Goal: Task Accomplishment & Management: Manage account settings

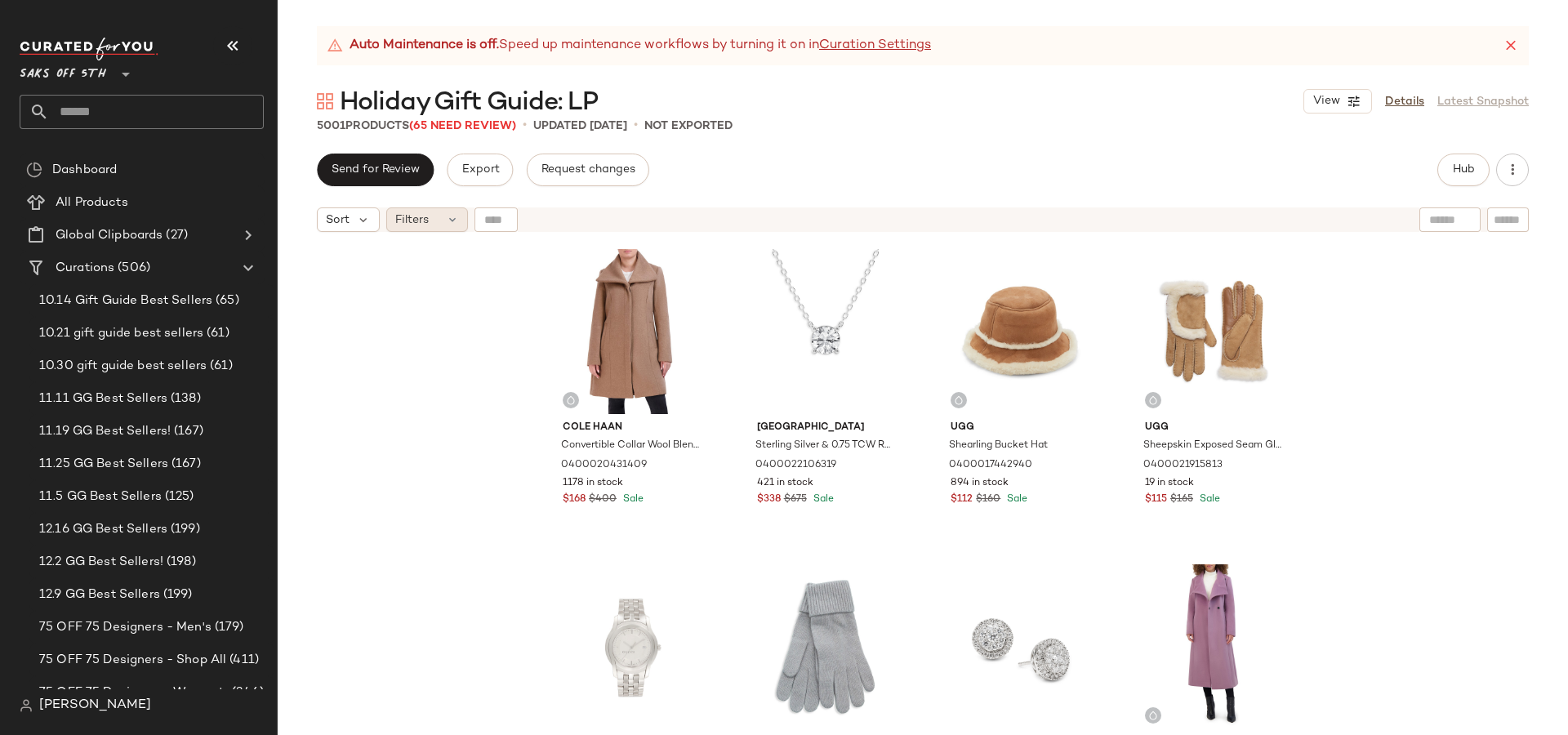
click at [403, 211] on span "Filters" at bounding box center [412, 219] width 34 height 17
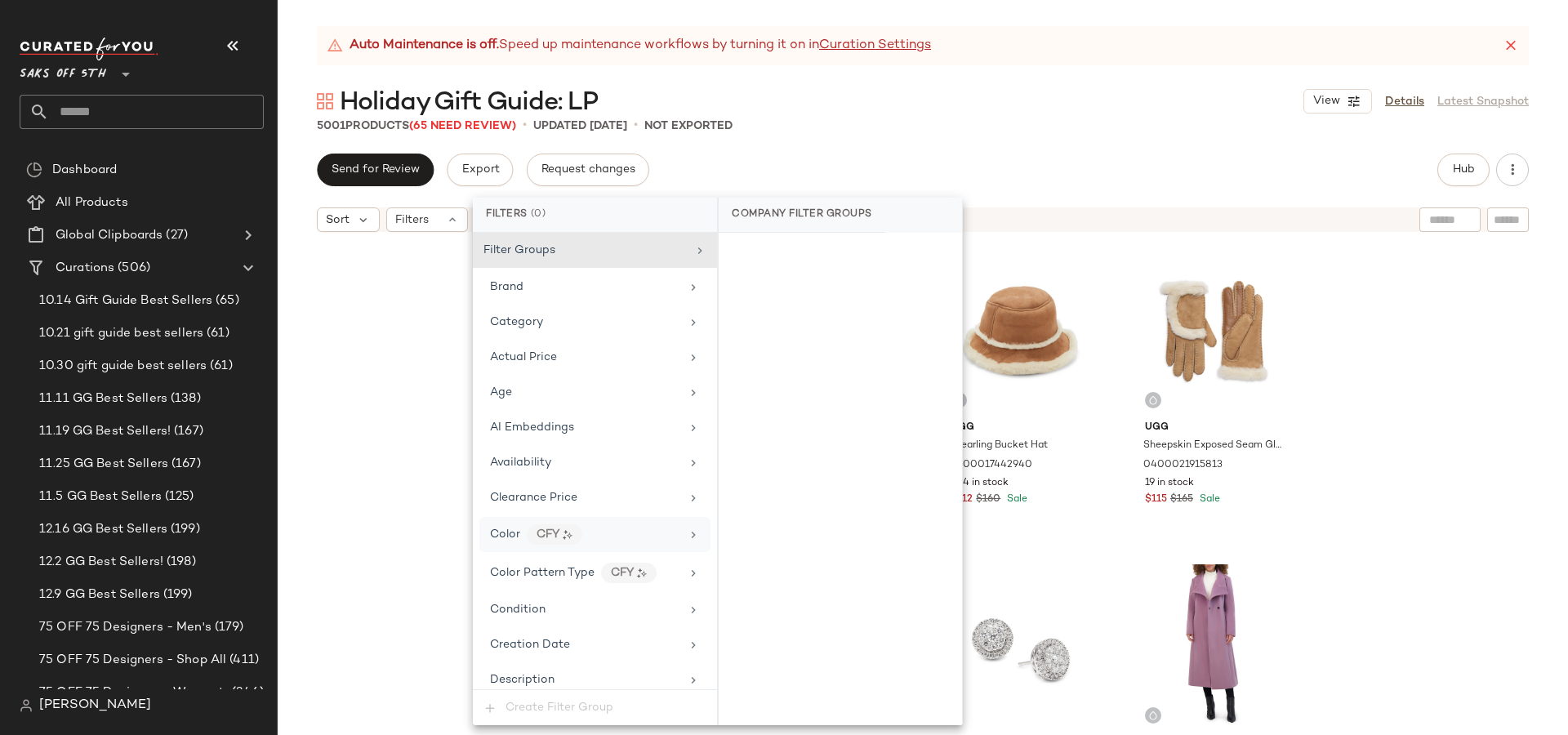
click at [687, 531] on icon at bounding box center [693, 534] width 13 height 13
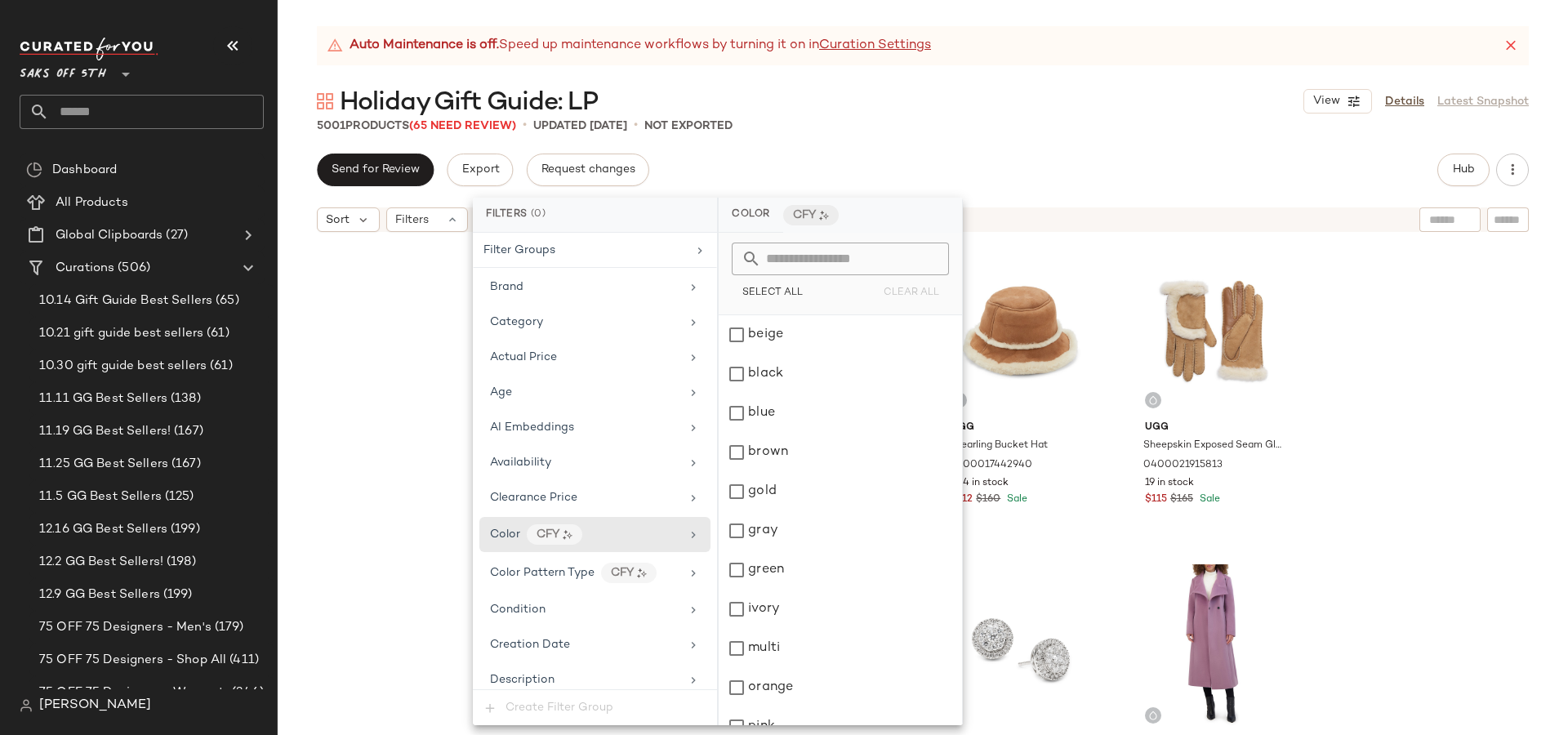
click at [331, 346] on div "Cole Haan Convertible Collar Wool Blend Coat 0400020431409 1178 in stock $168 $…" at bounding box center [923, 508] width 1290 height 535
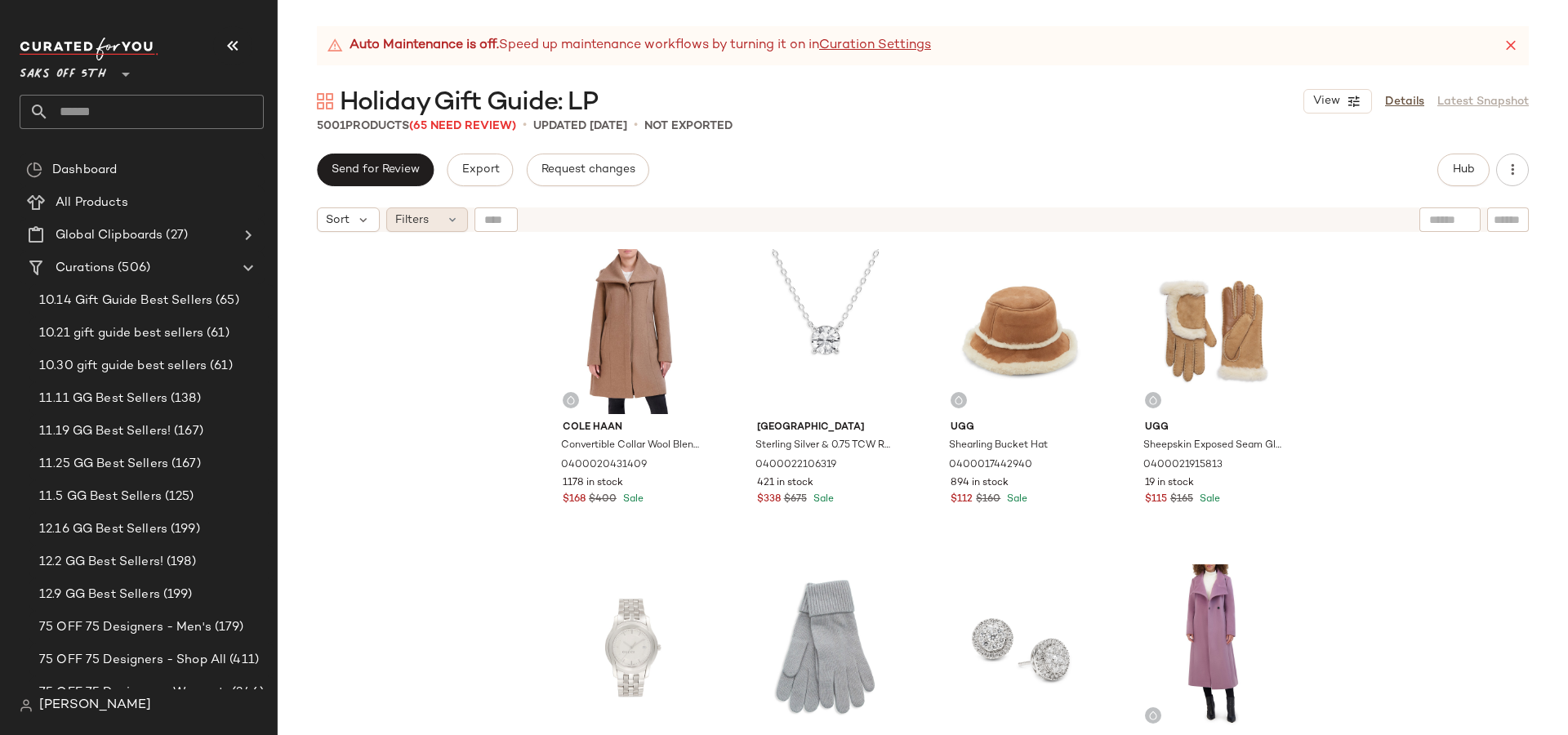
click at [436, 222] on div "Filters" at bounding box center [427, 219] width 82 height 25
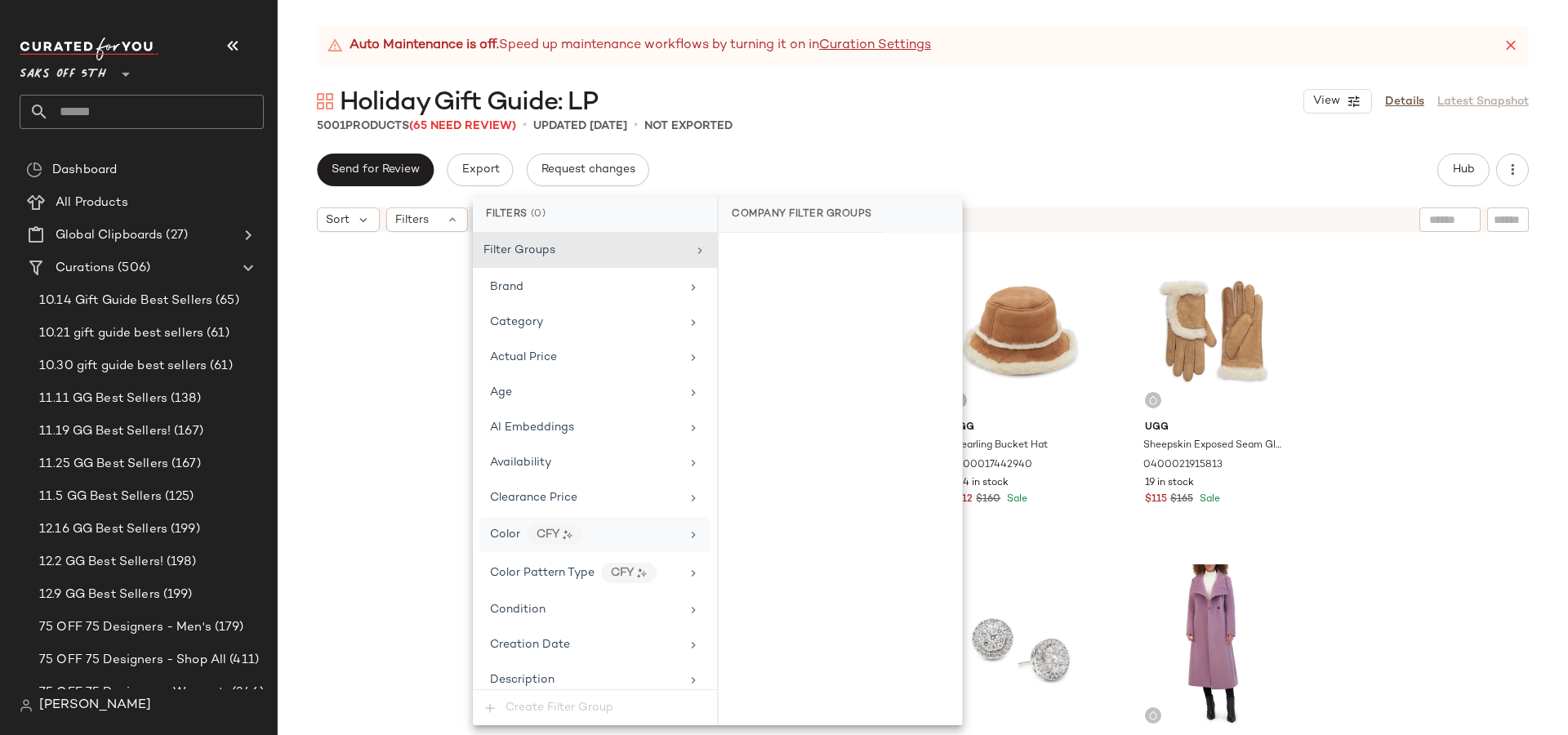
click at [509, 537] on div "Color" at bounding box center [505, 533] width 31 height 17
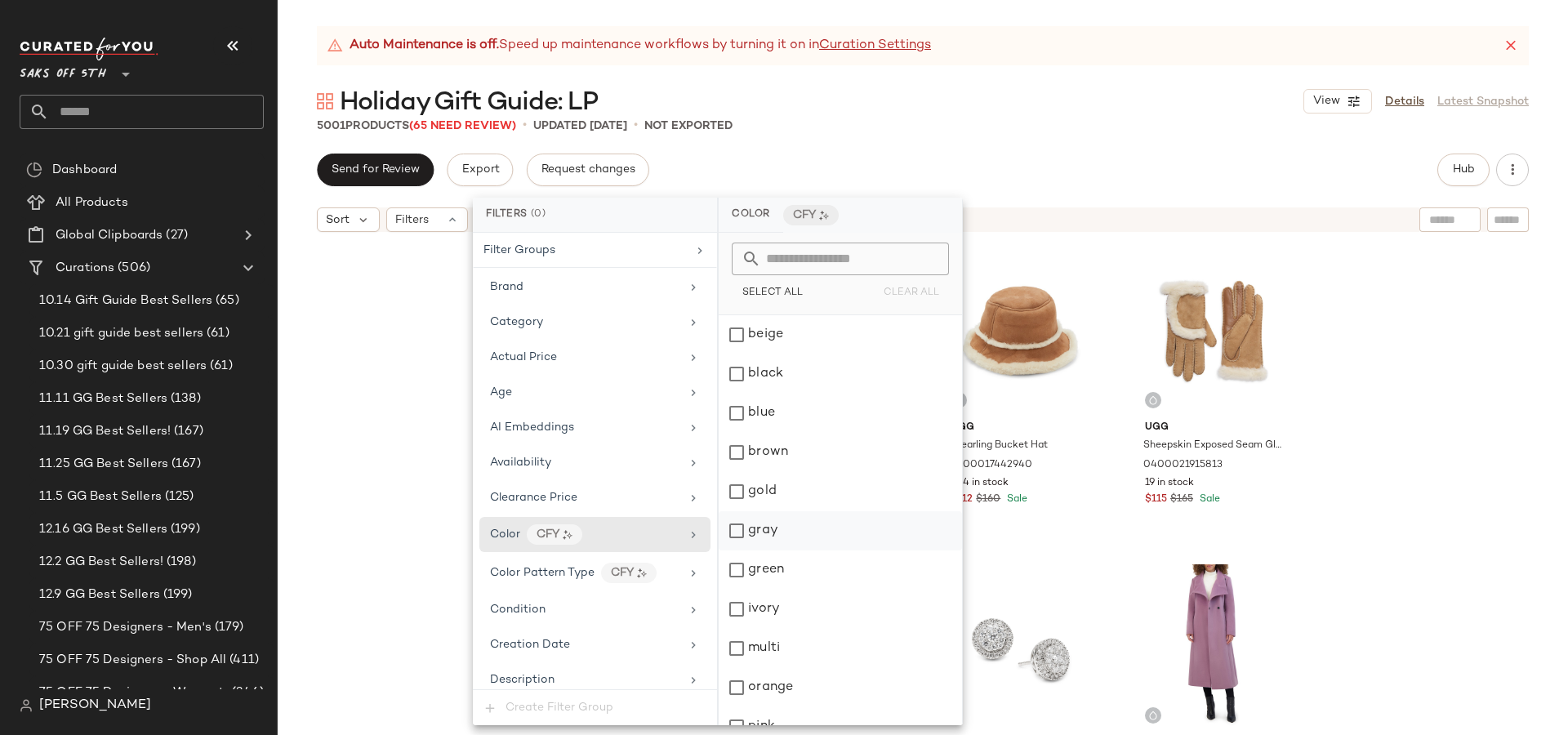
click at [782, 535] on div "gray" at bounding box center [841, 531] width 243 height 40
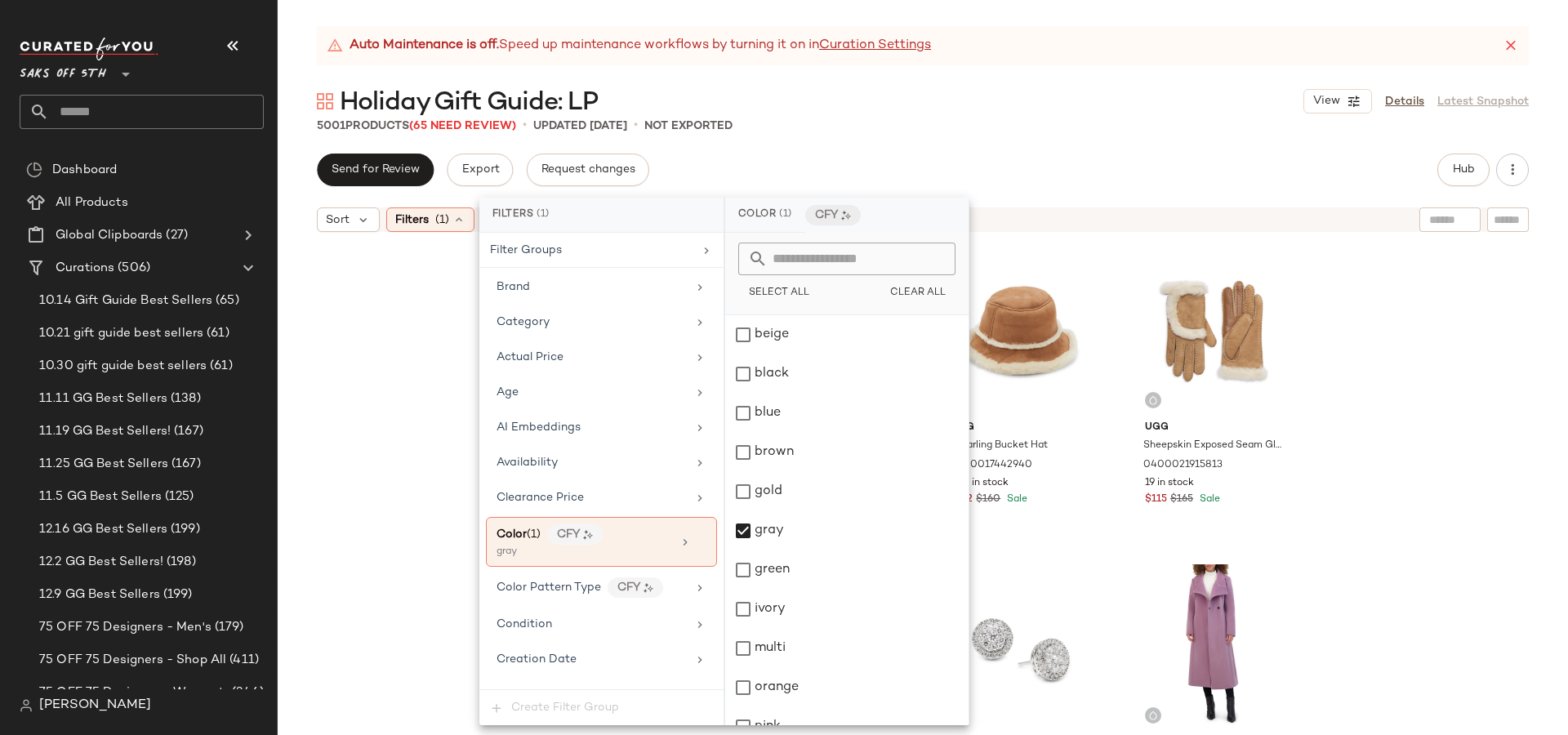
click at [390, 418] on div "Cole Haan Convertible Collar Wool Blend Coat 0400020431409 1178 in stock $168 $…" at bounding box center [923, 508] width 1290 height 535
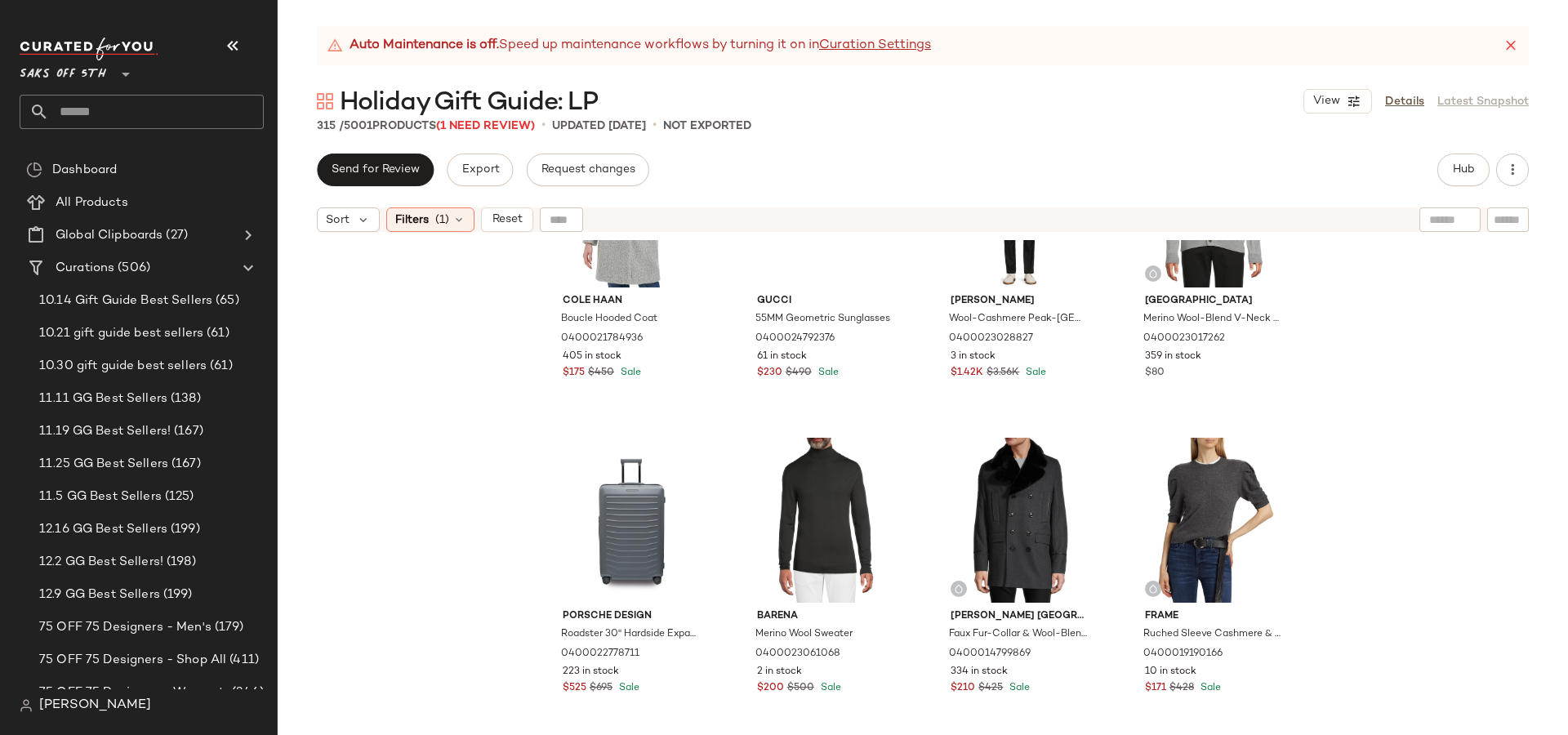
scroll to position [382, 0]
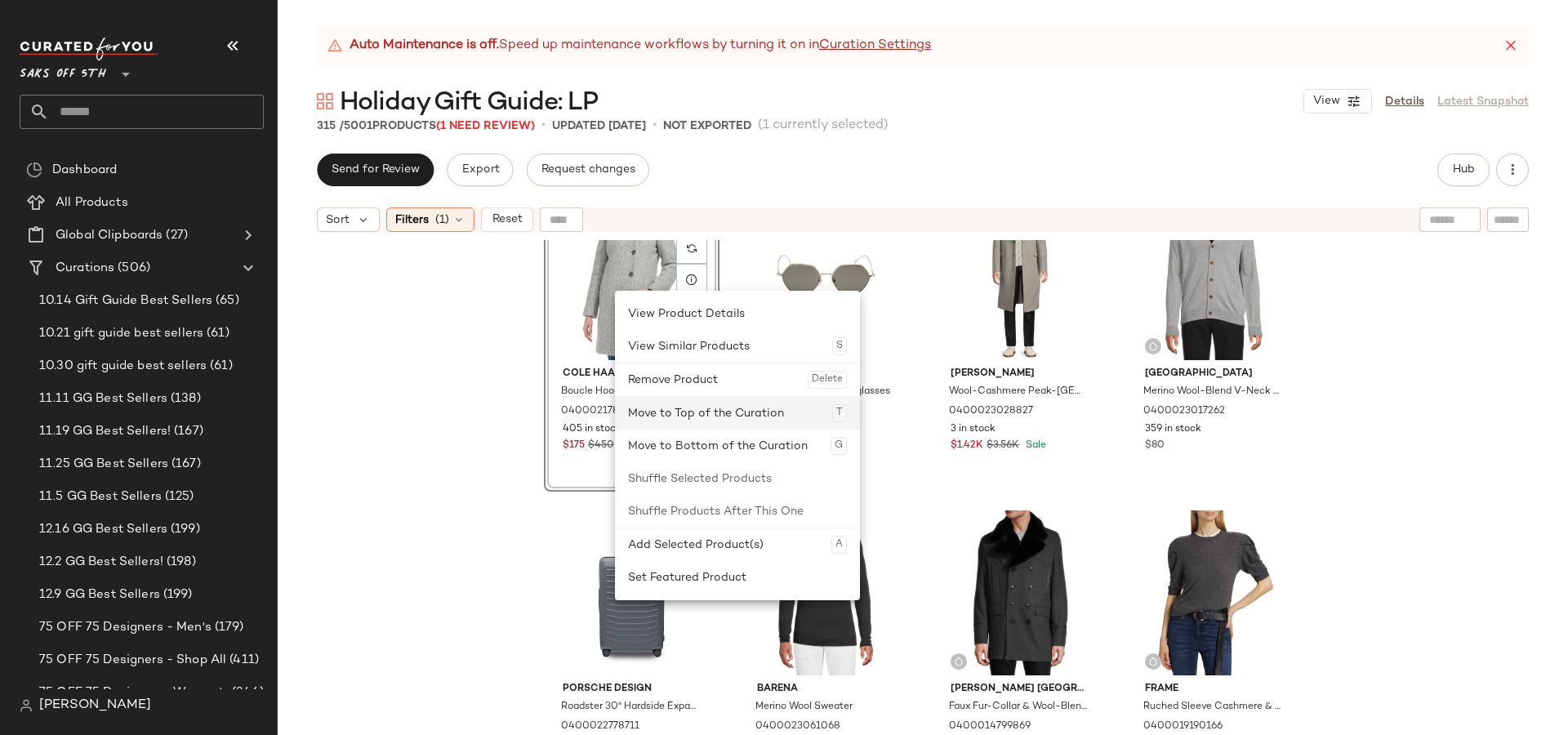
click at [653, 413] on div "Move to Top of the Curation T" at bounding box center [738, 413] width 219 height 33
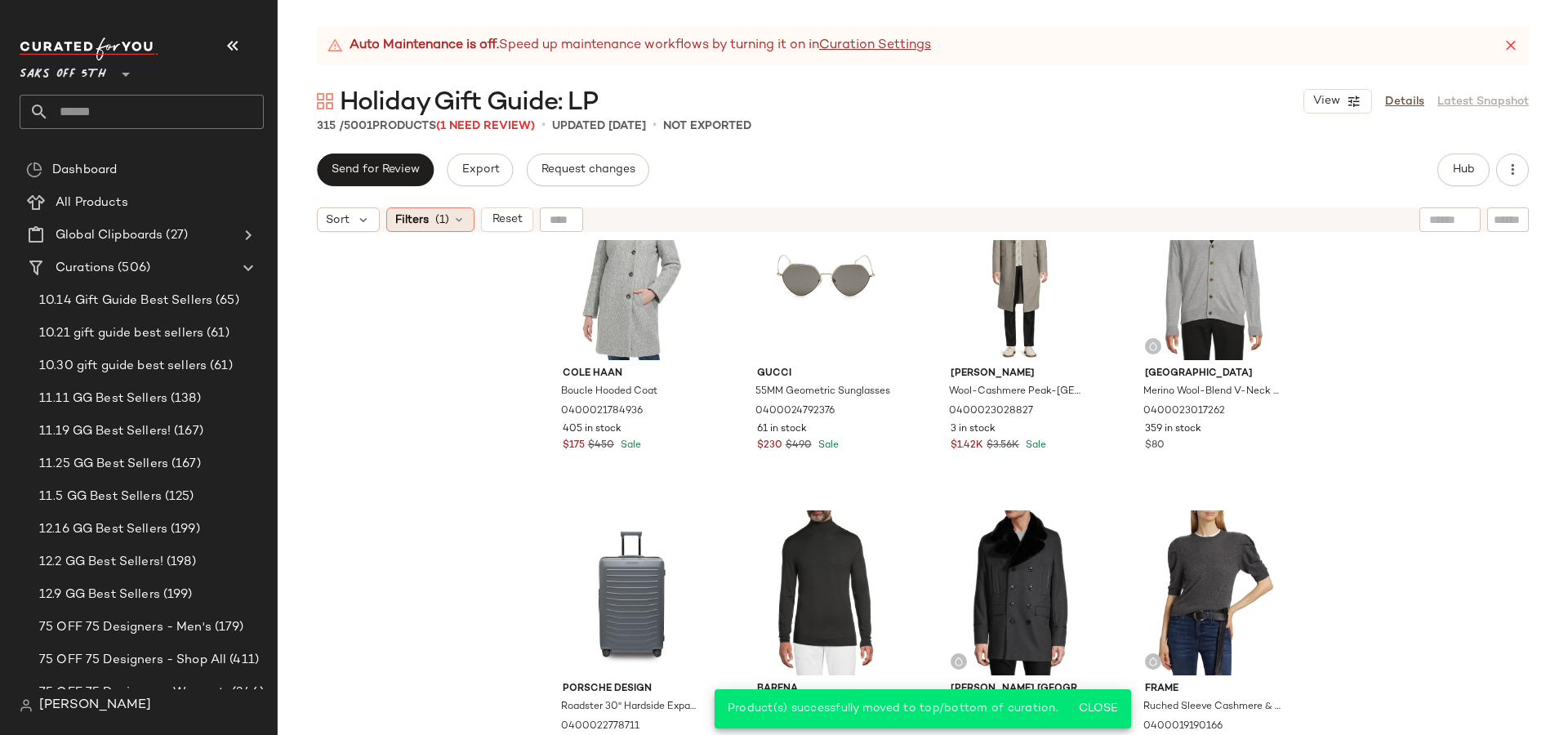
click at [453, 219] on icon at bounding box center [458, 219] width 13 height 13
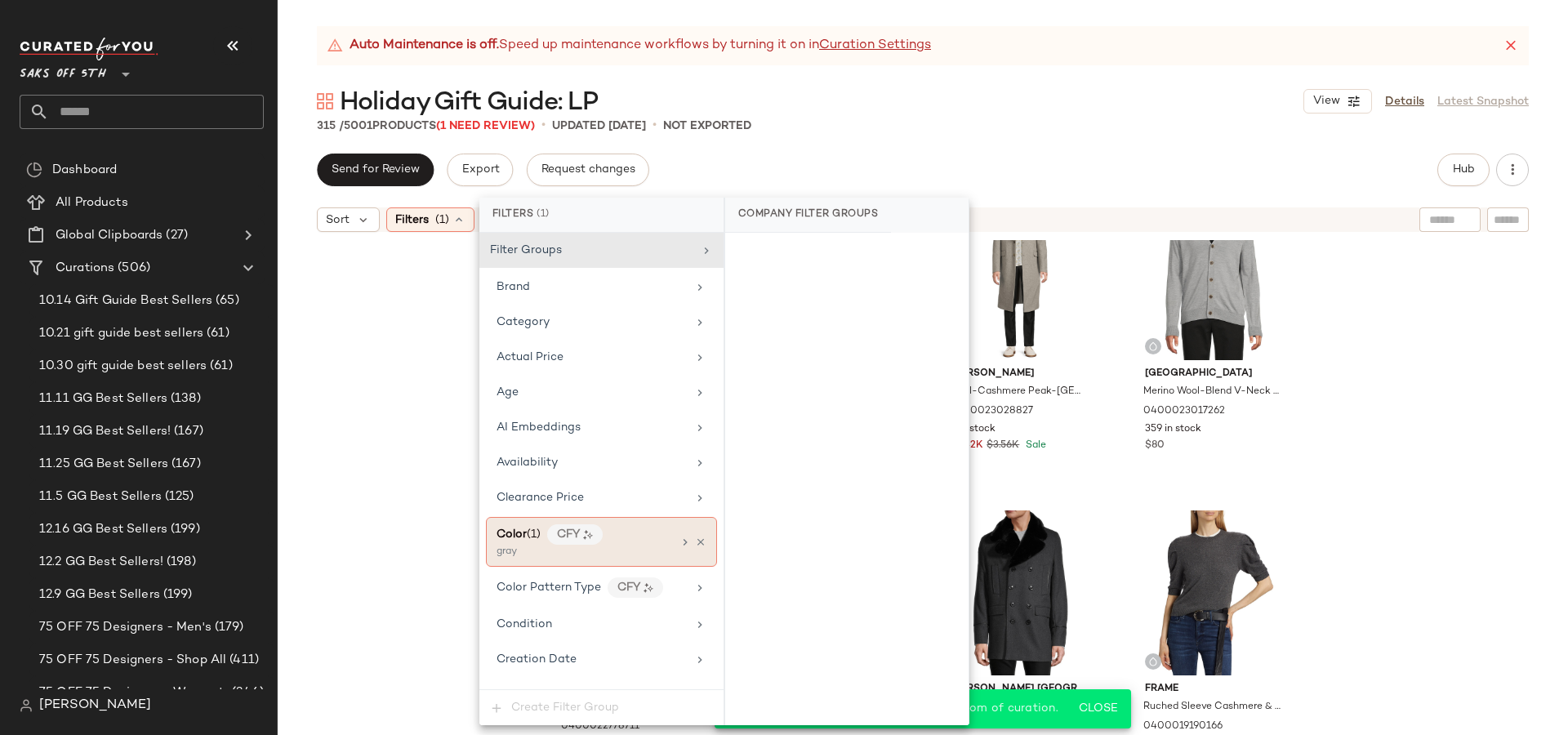
click at [617, 526] on div "Color (1) CFY" at bounding box center [585, 534] width 176 height 21
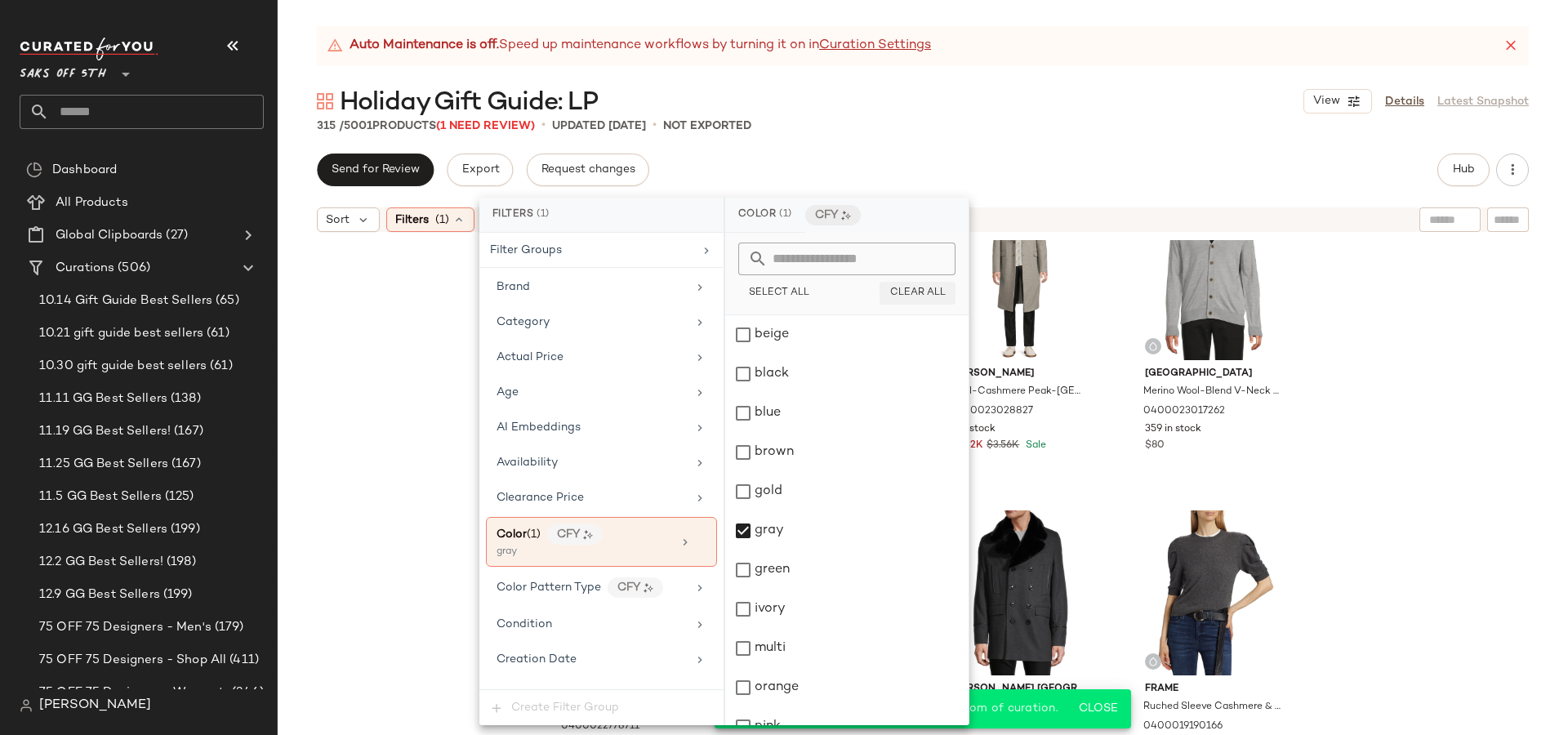
click at [929, 286] on button "Clear All" at bounding box center [917, 292] width 76 height 23
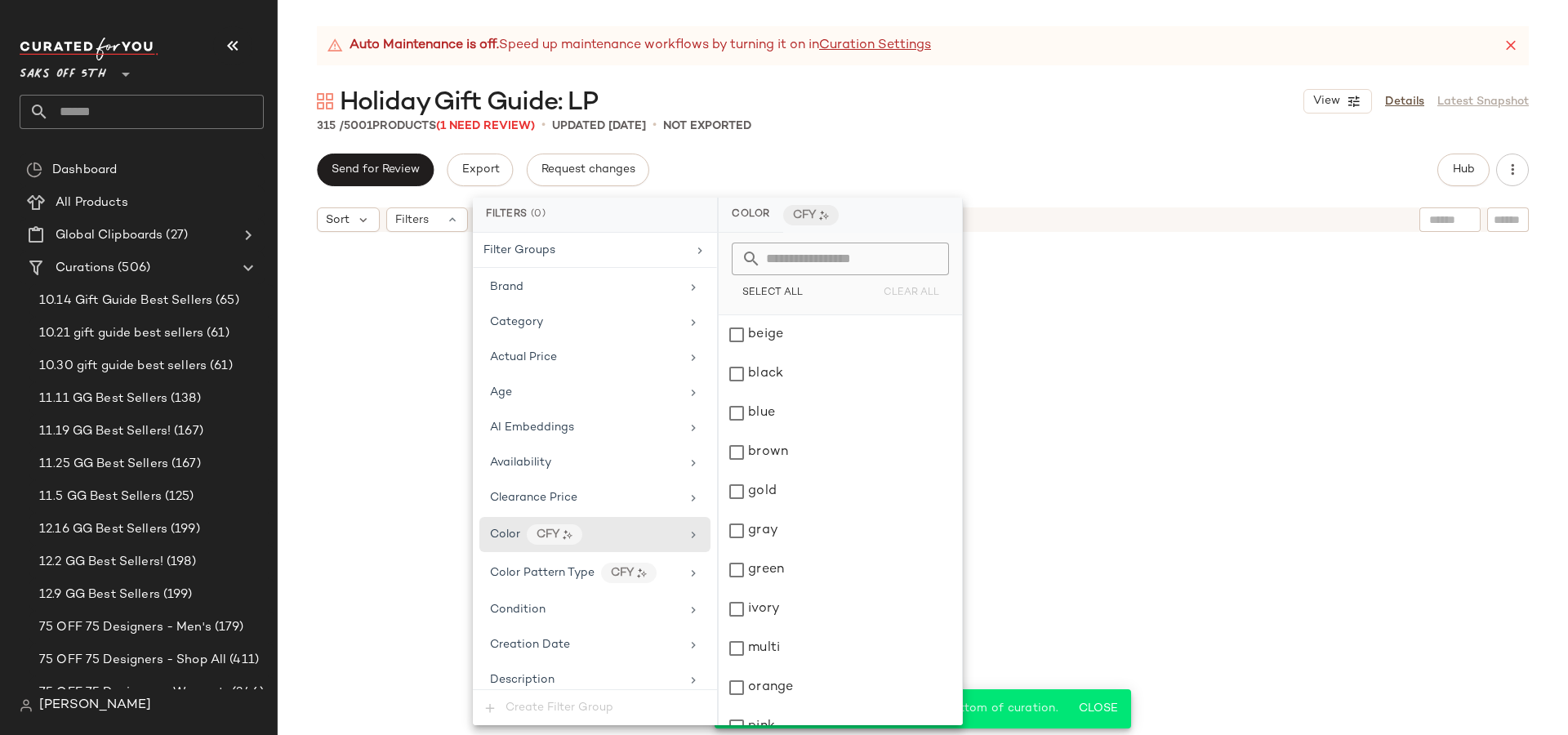
click at [429, 336] on div at bounding box center [923, 508] width 1284 height 530
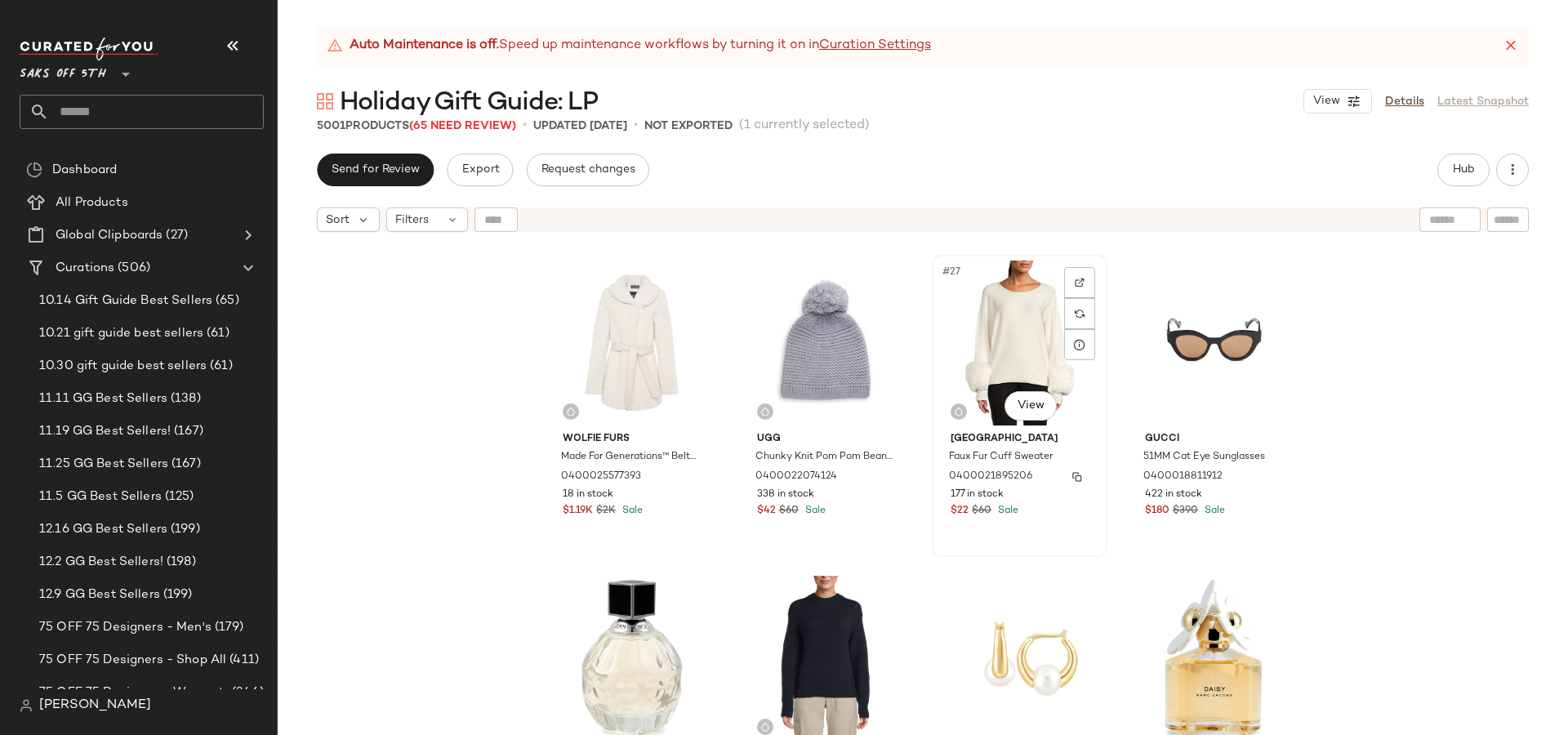
scroll to position [1844, 0]
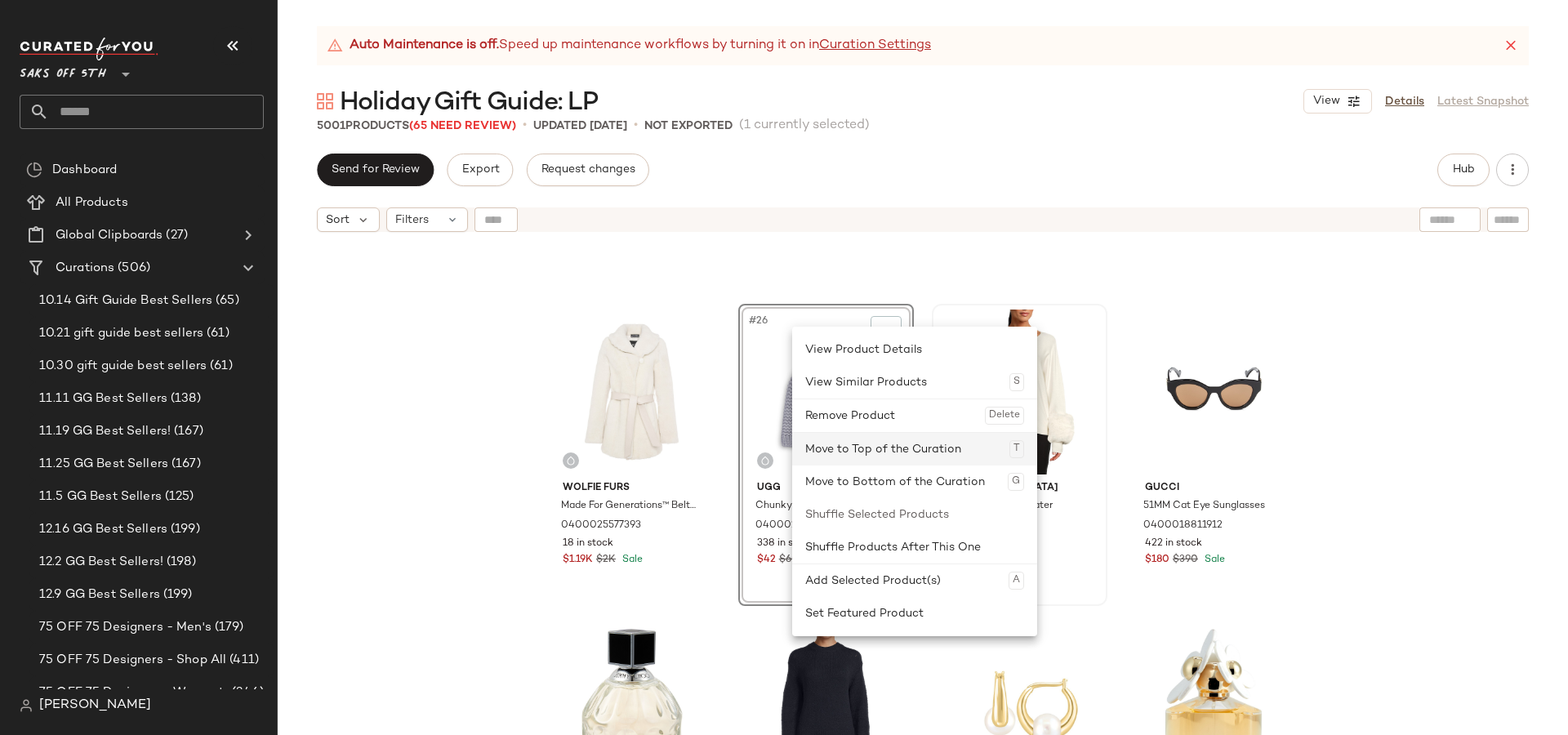
click at [860, 446] on div "Move to Top of the Curation T" at bounding box center [915, 449] width 219 height 33
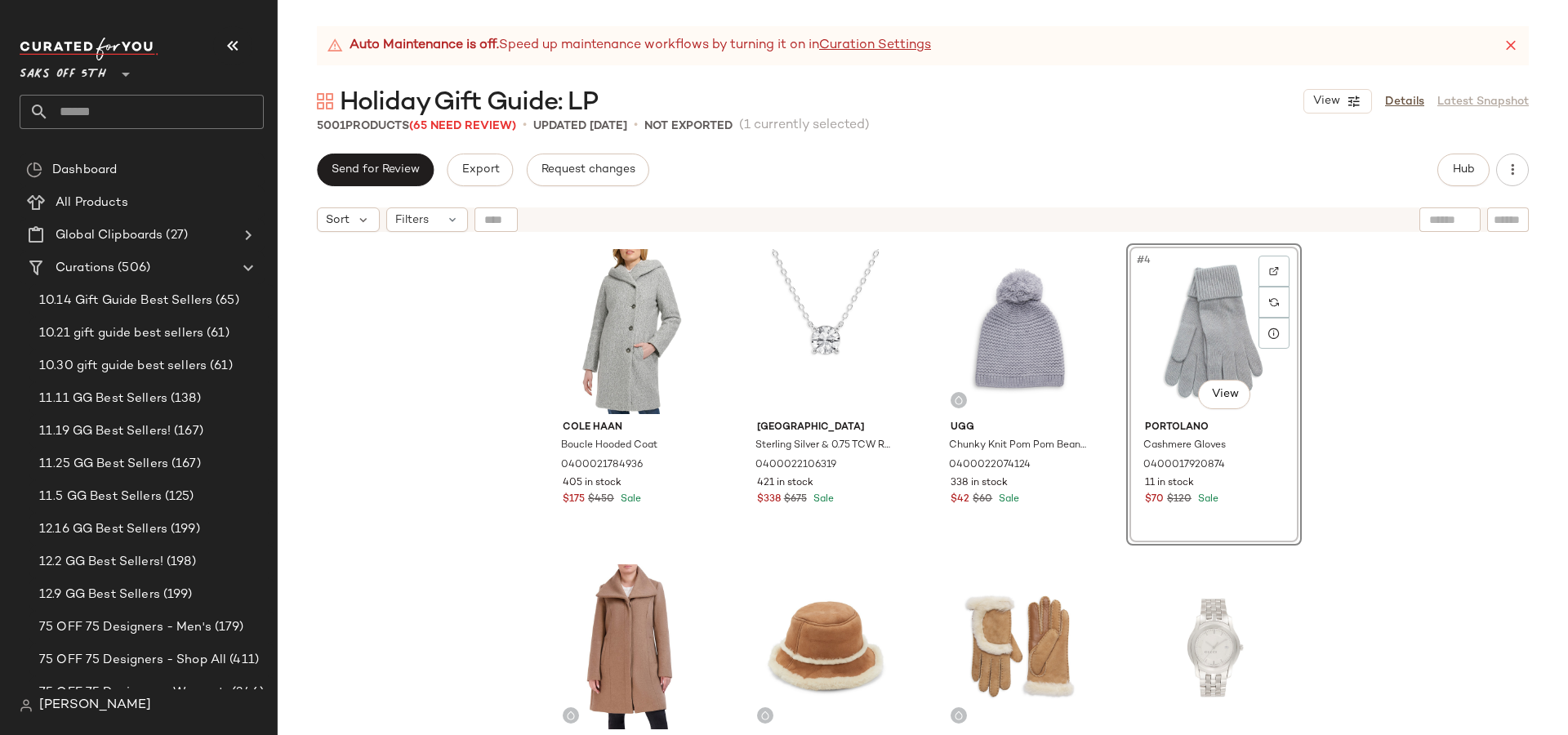
click at [1376, 441] on div "Cole Haan Boucle Hooded Coat 0400021784936 405 in stock $175 $450 Sale Saks Fif…" at bounding box center [923, 508] width 1290 height 535
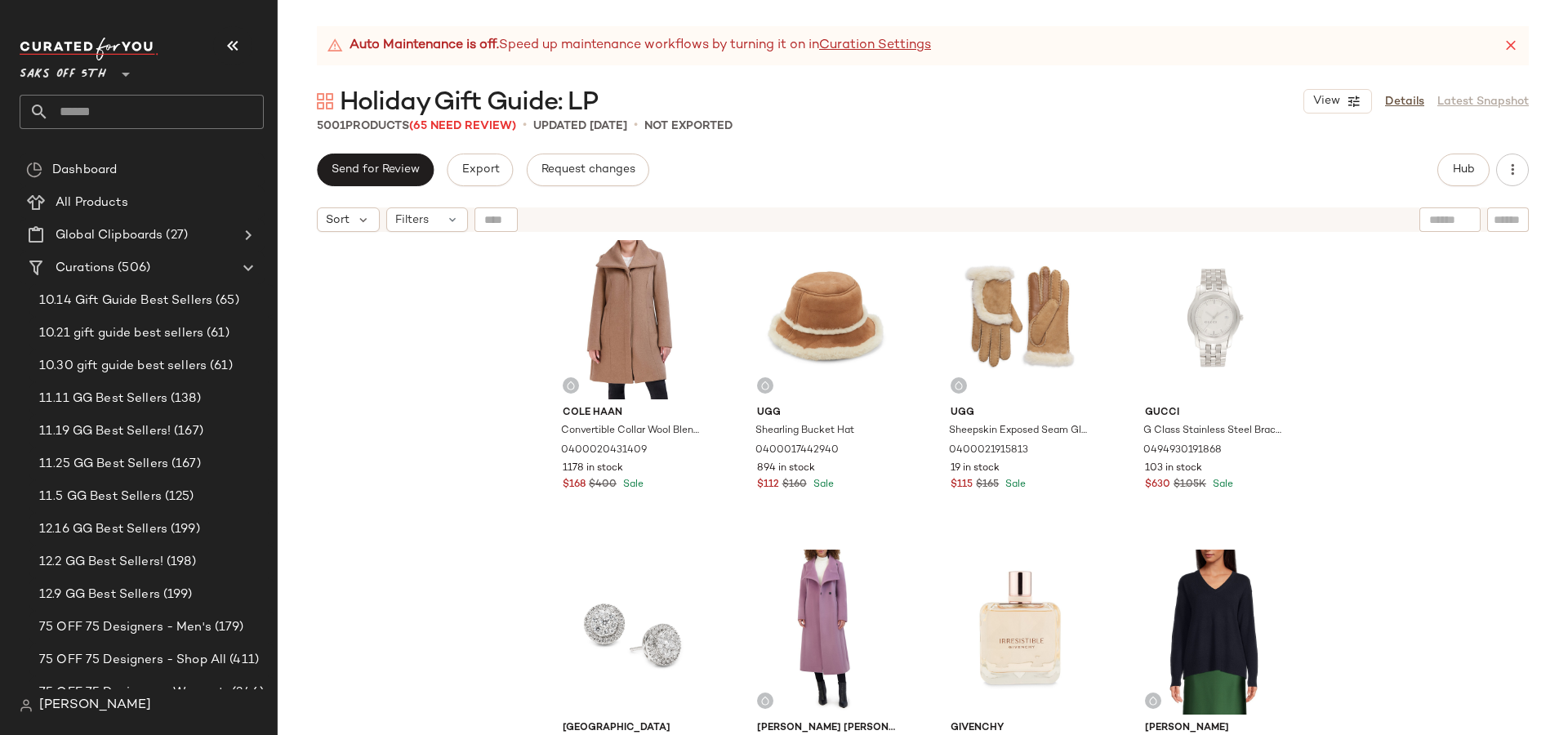
scroll to position [634, 0]
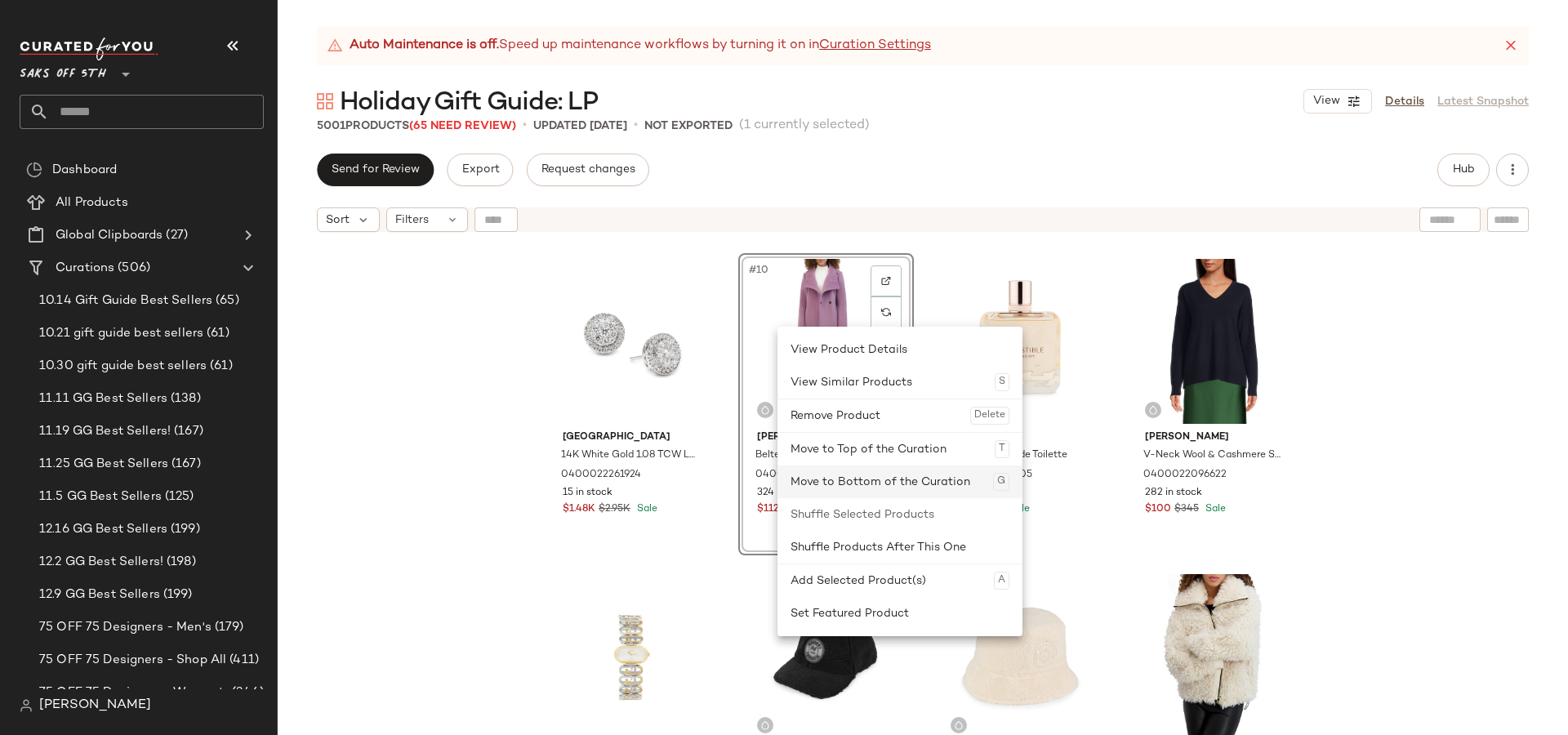
click at [799, 483] on div "Move to Bottom of the Curation G" at bounding box center [900, 481] width 219 height 33
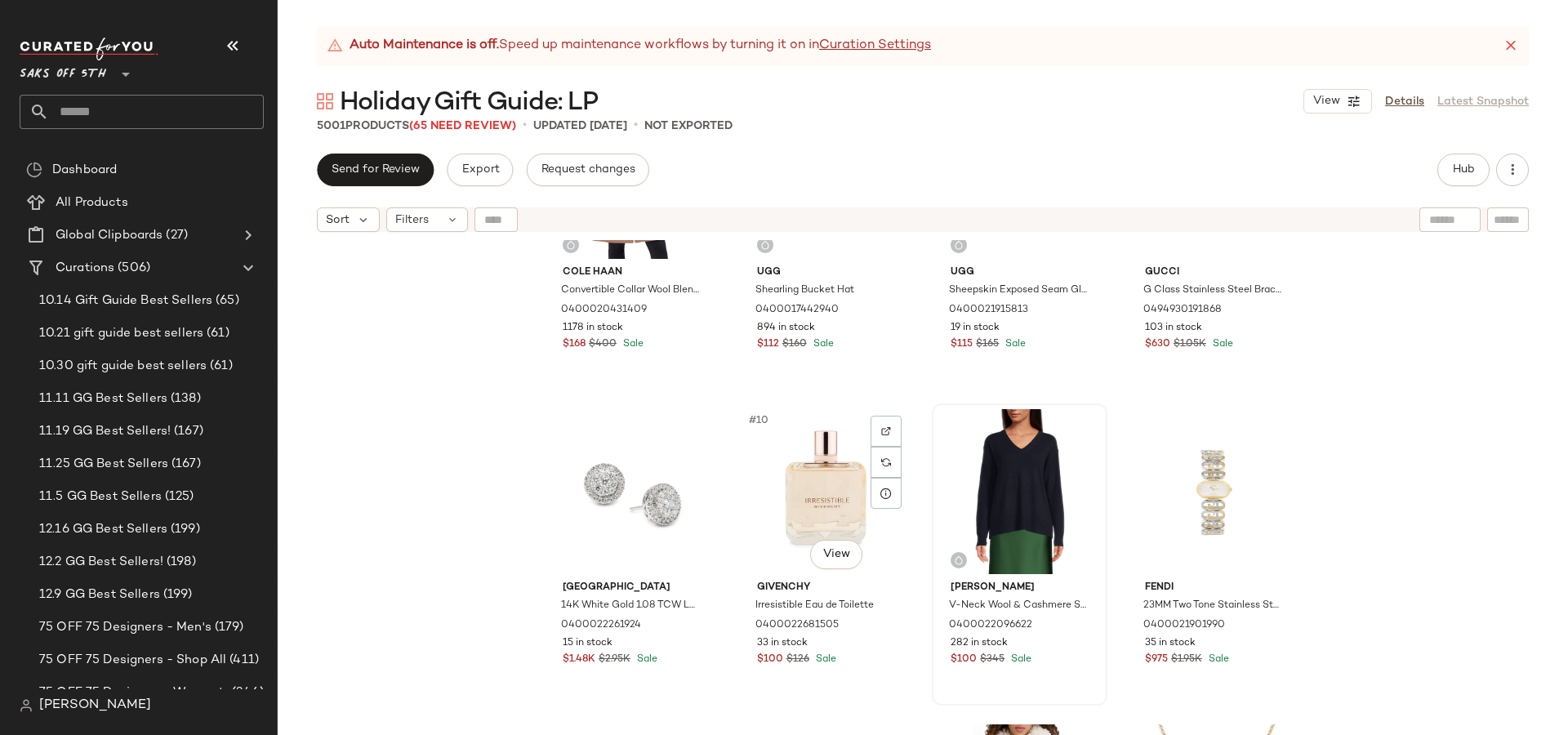
scroll to position [486, 0]
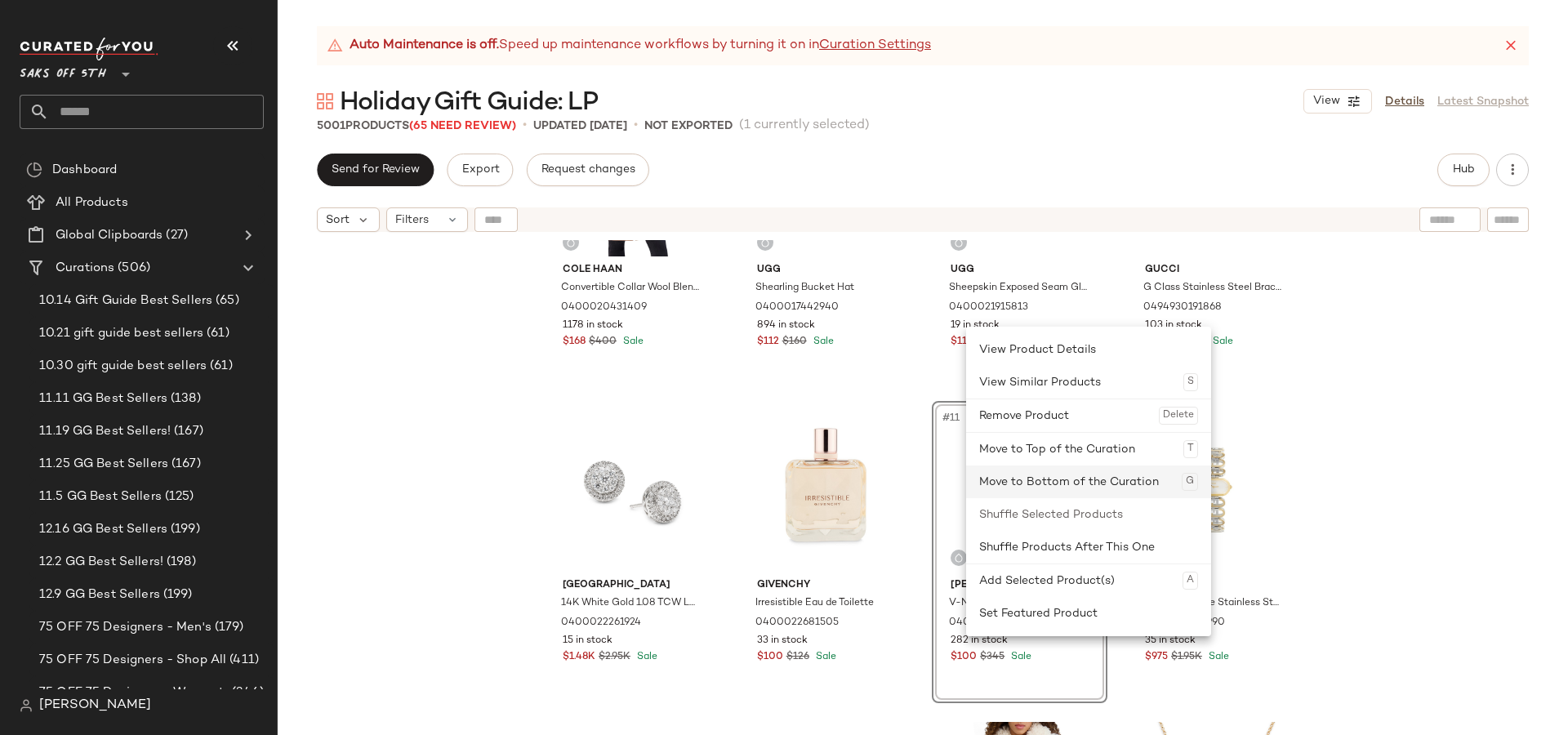
click at [981, 482] on div "Move to Bottom of the Curation G" at bounding box center [1089, 481] width 219 height 33
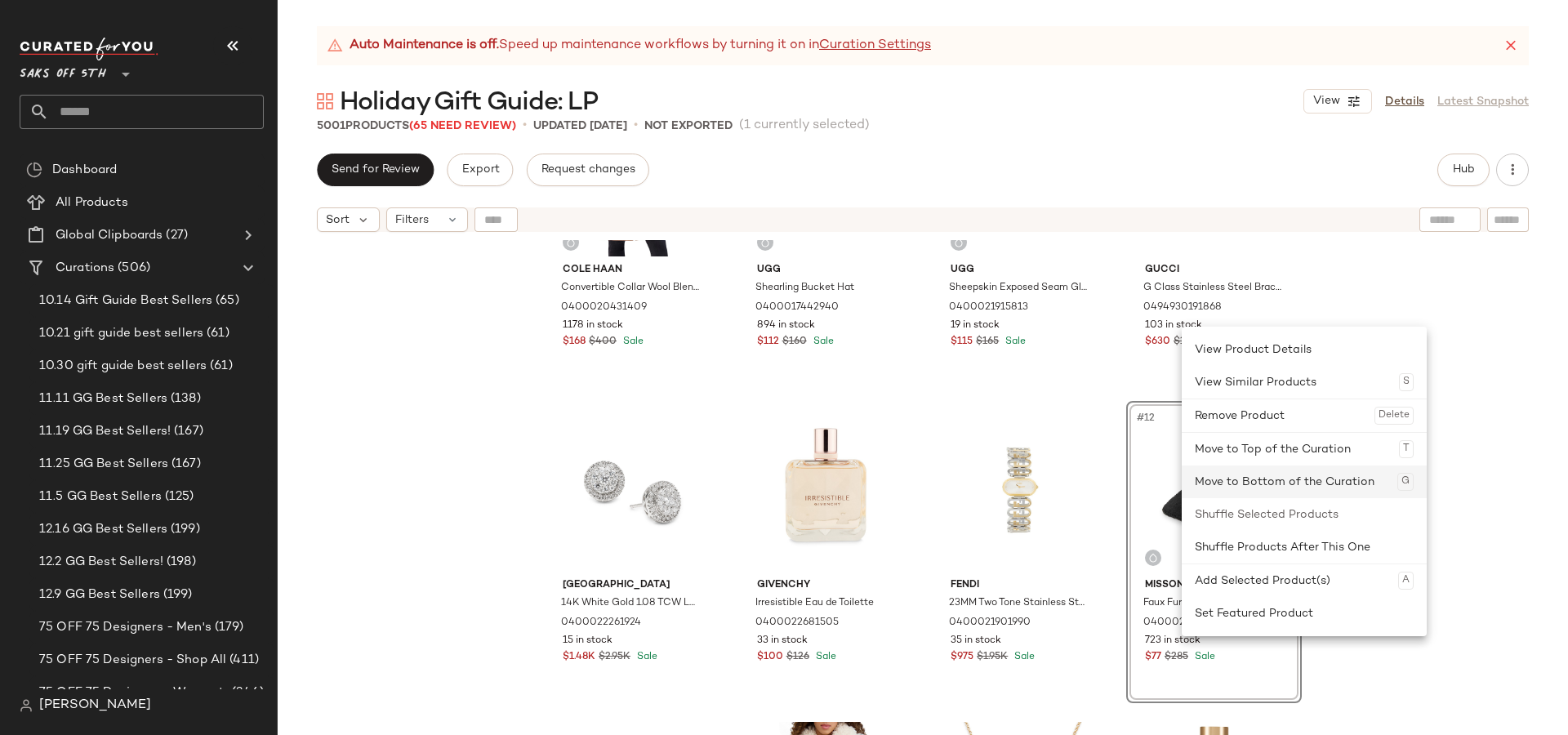
click at [1192, 479] on div "Move to Bottom of the Curation G" at bounding box center [1304, 481] width 245 height 33
click at [1244, 490] on div "Move to Bottom of the Curation G" at bounding box center [1323, 481] width 219 height 33
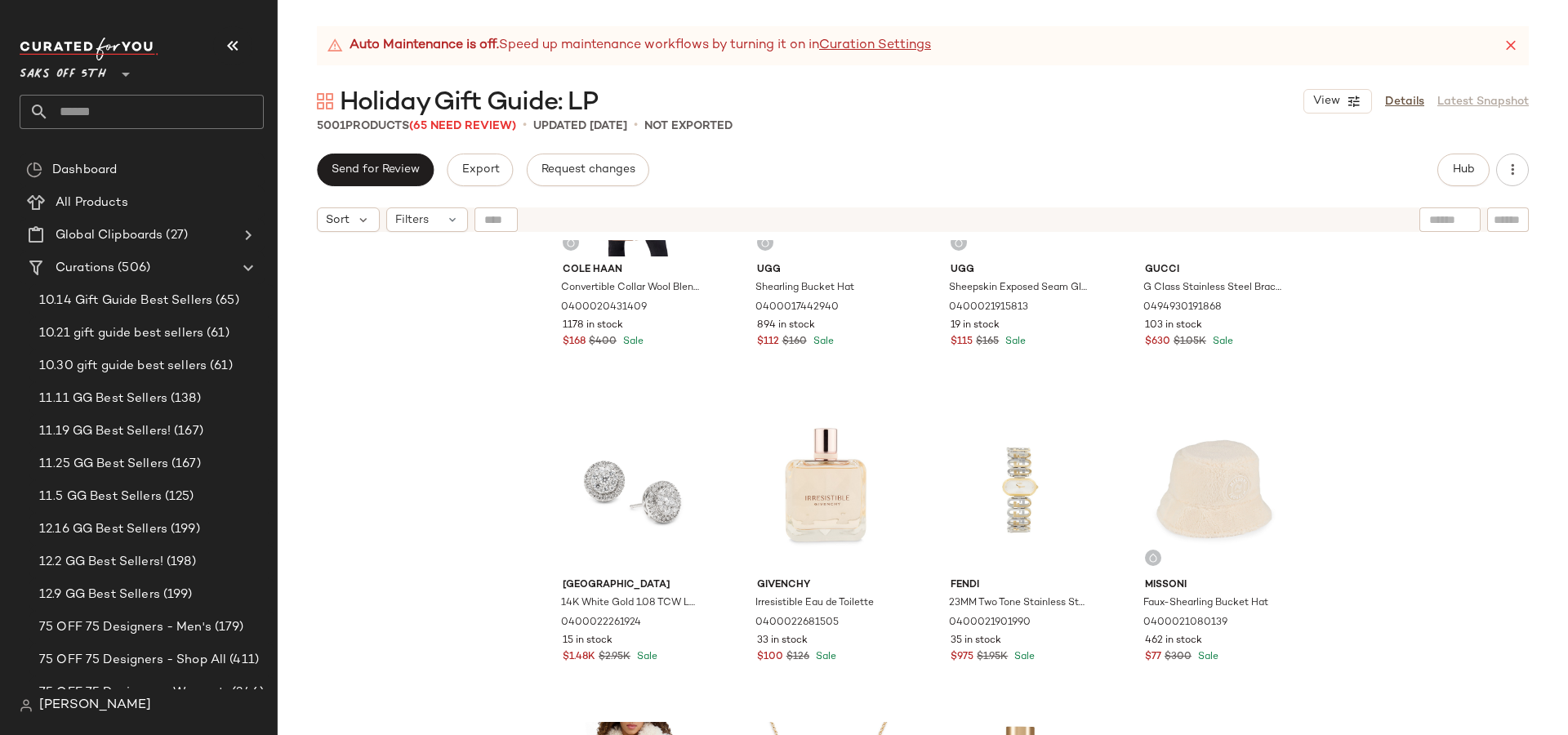
click at [1371, 493] on div "Cole Haan Convertible Collar Wool Blend Coat 0400020431409 1178 in stock $168 $…" at bounding box center [923, 508] width 1290 height 535
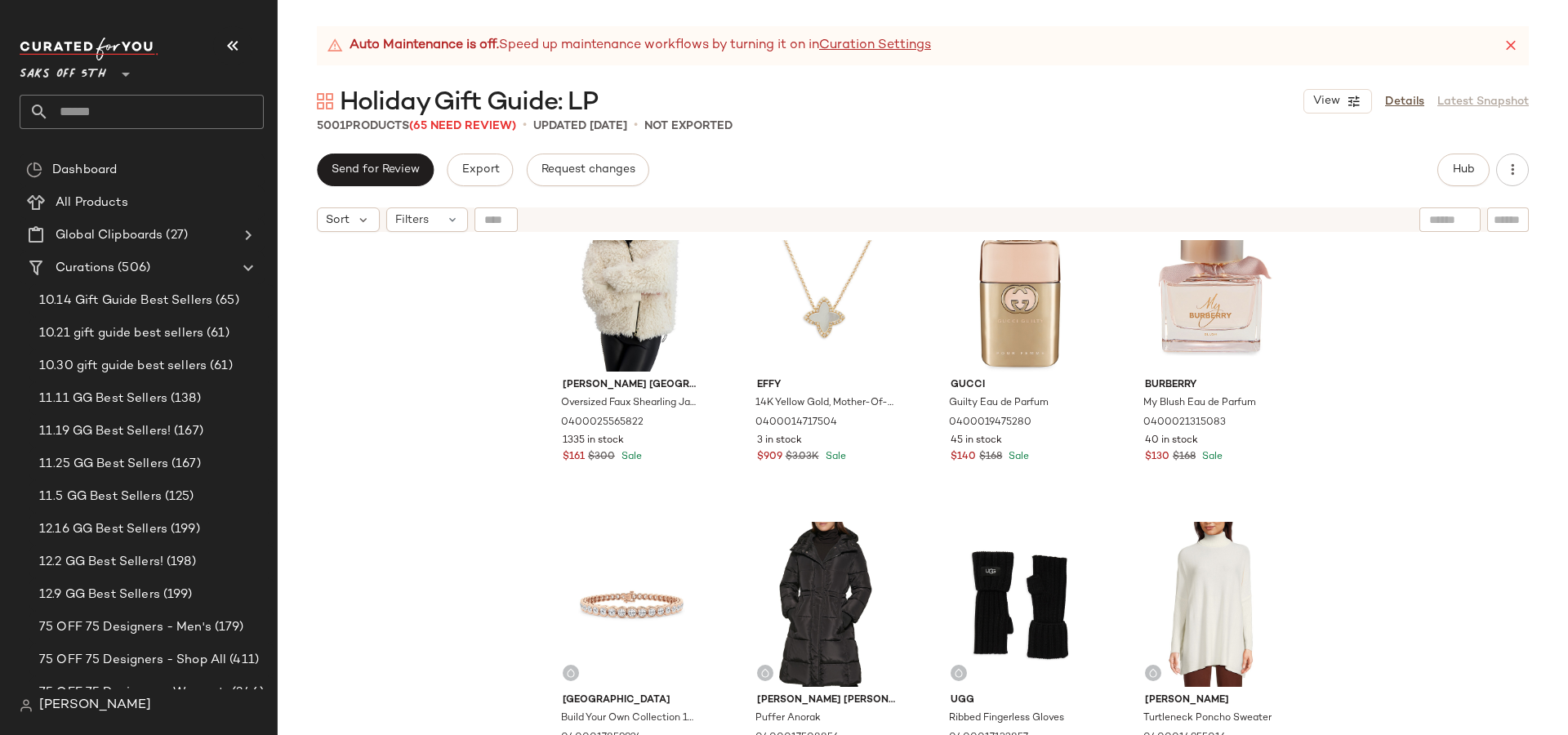
scroll to position [1002, 0]
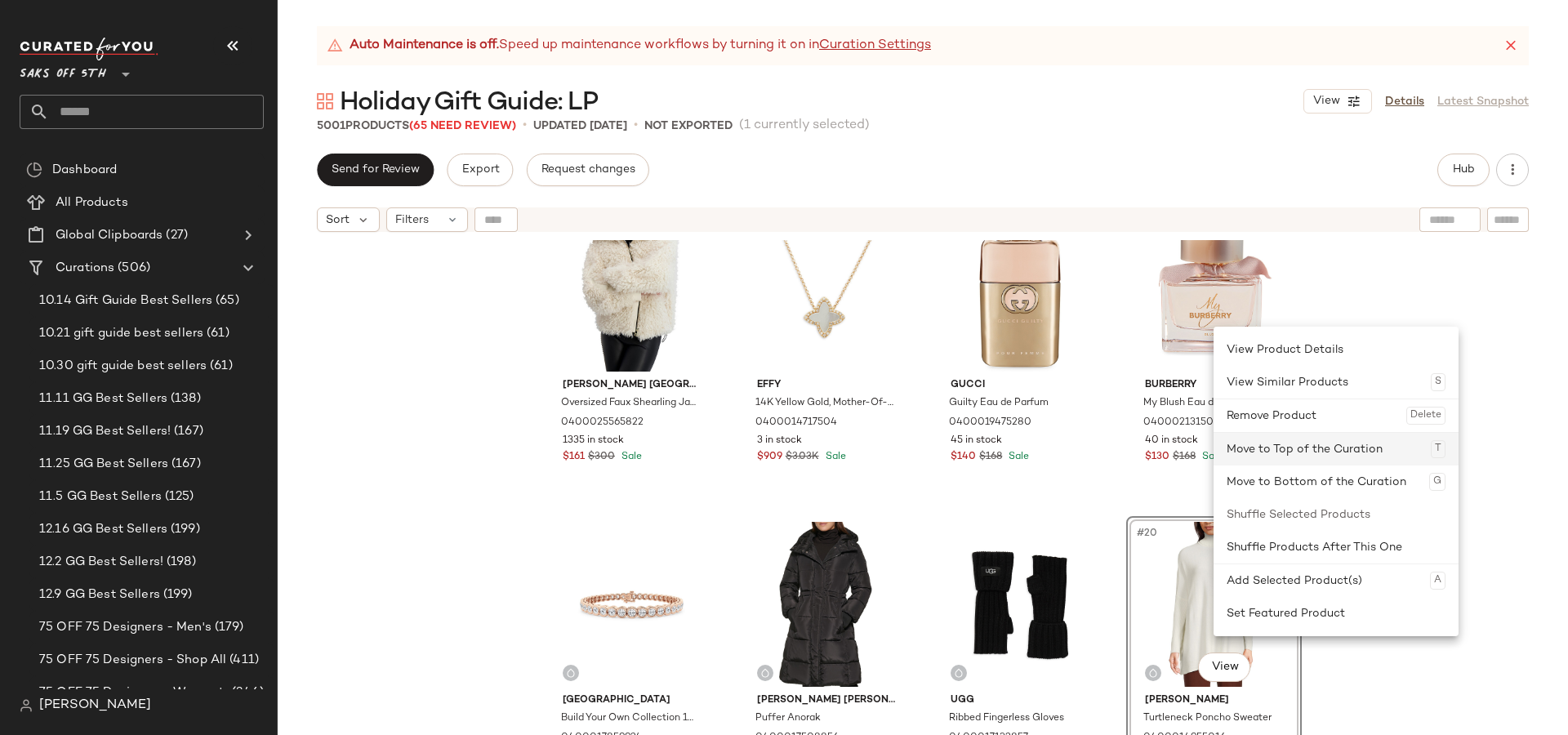
click at [1266, 455] on div "Move to Top of the Curation T" at bounding box center [1337, 449] width 219 height 33
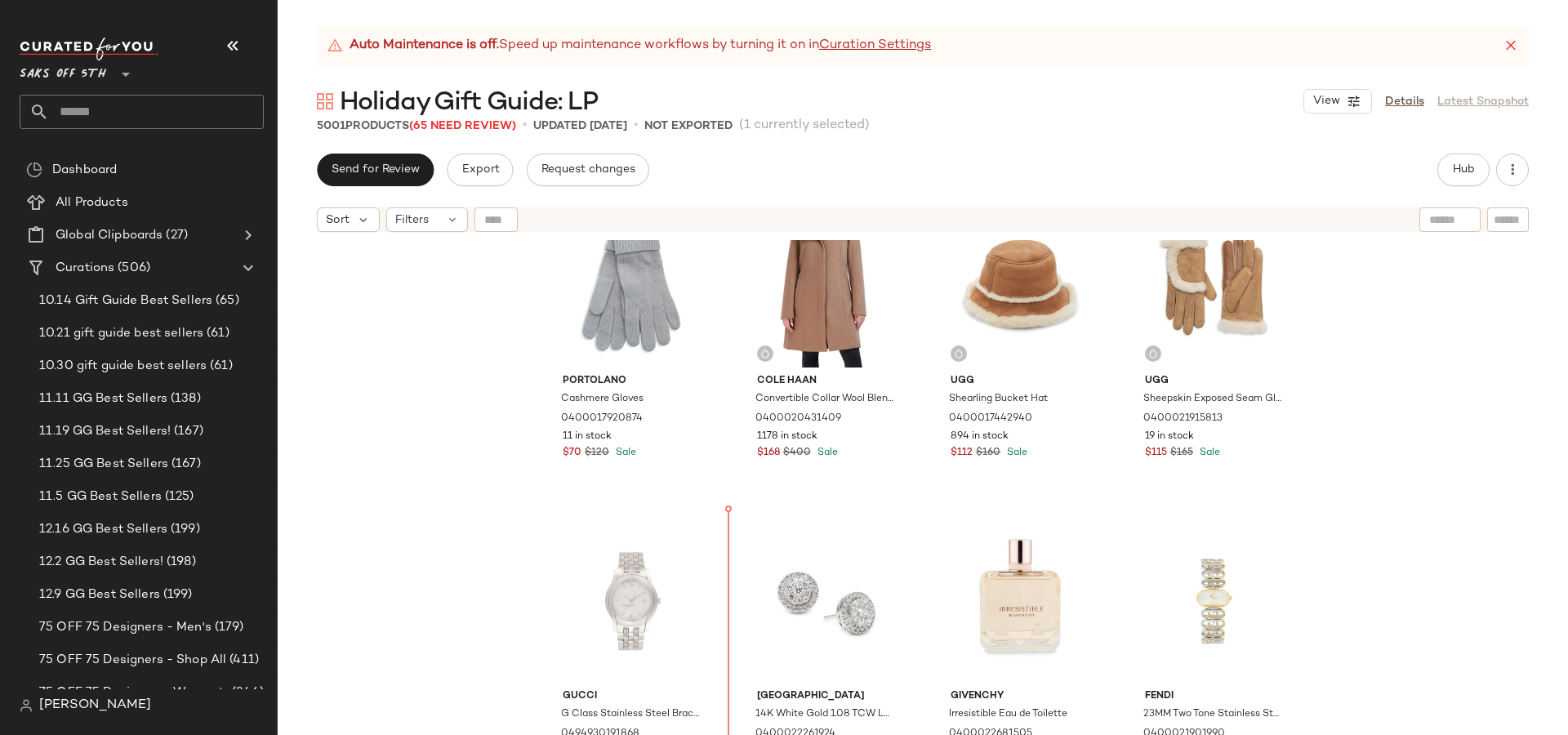
scroll to position [449, 0]
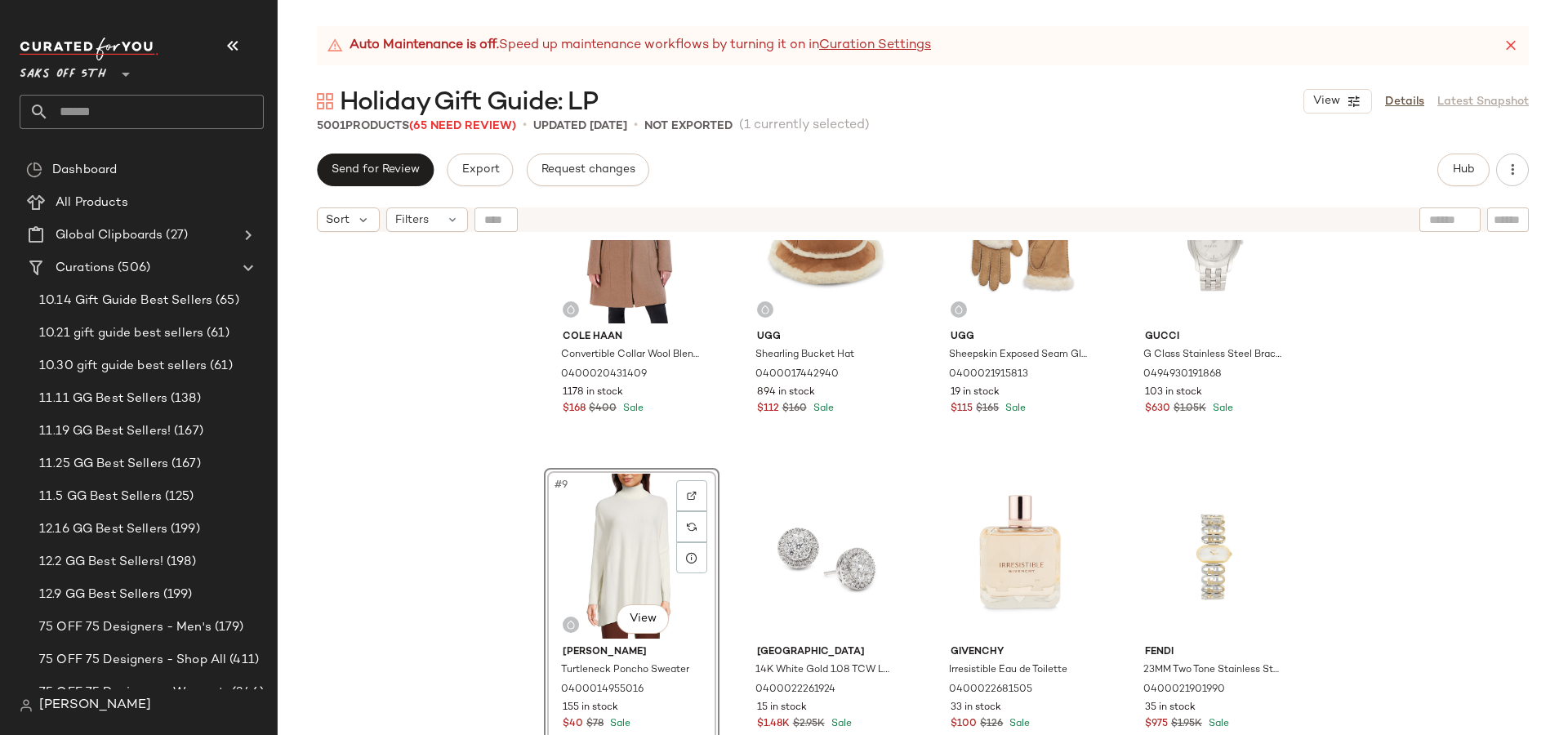
scroll to position [375, 0]
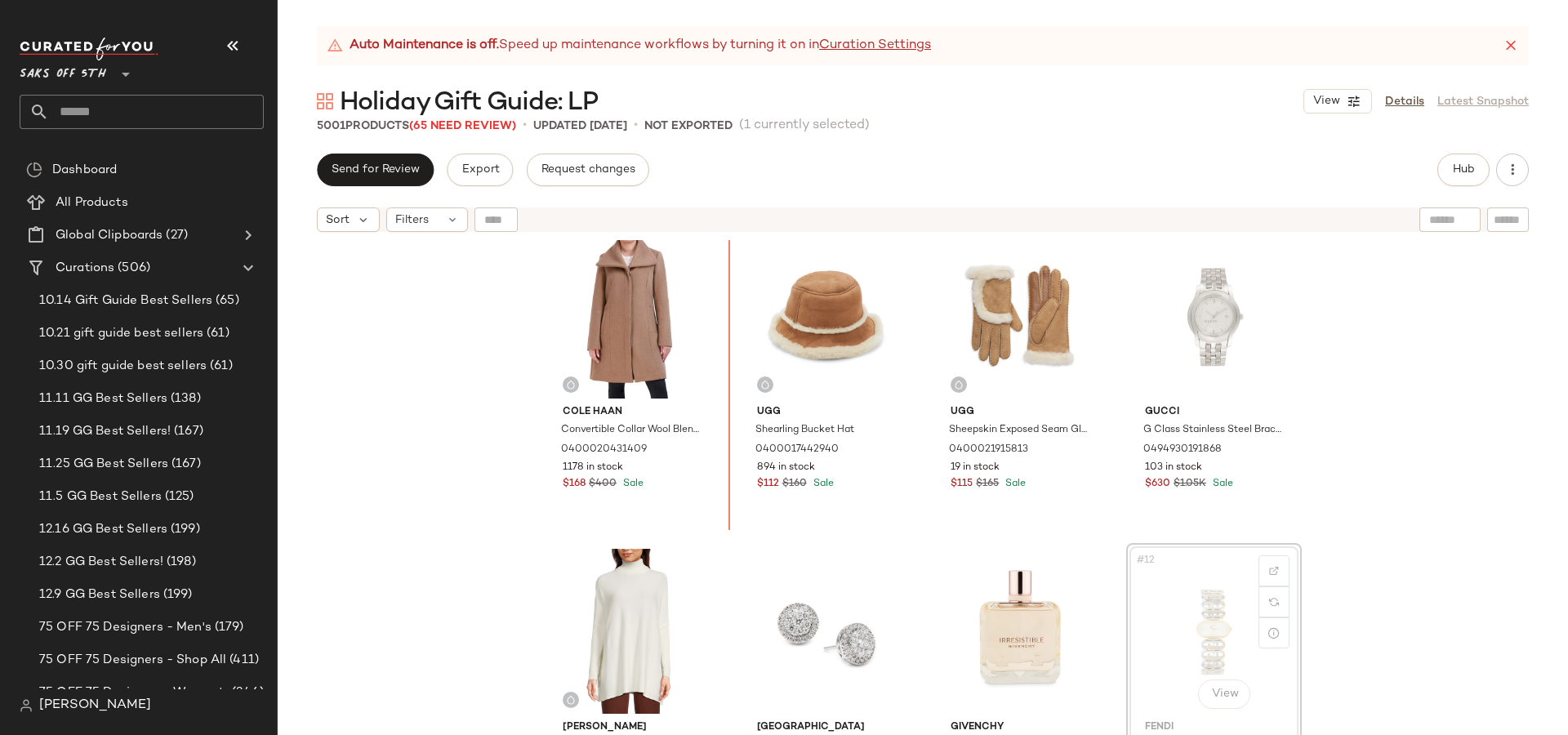
scroll to position [337, 0]
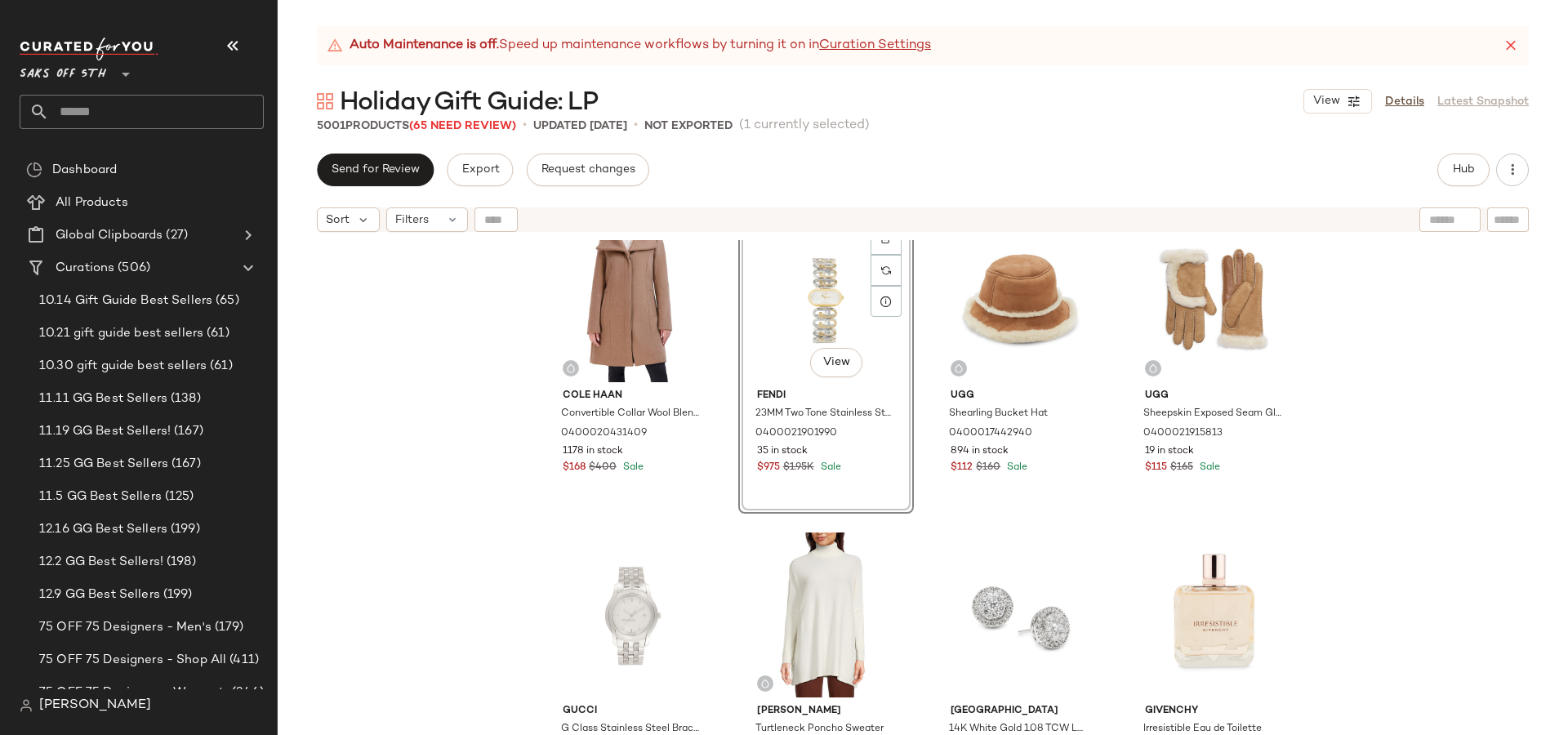
scroll to position [77, 0]
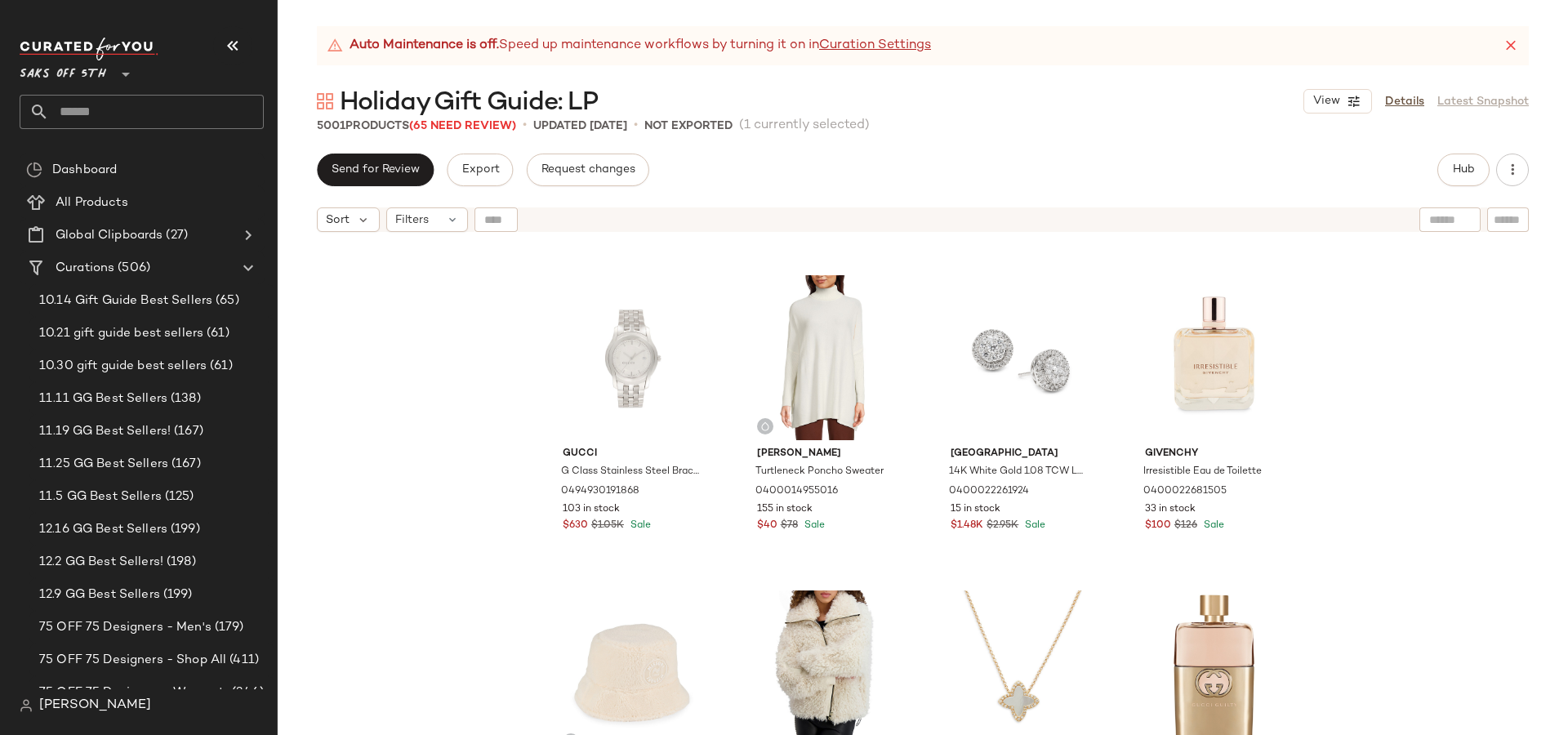
scroll to position [625, 0]
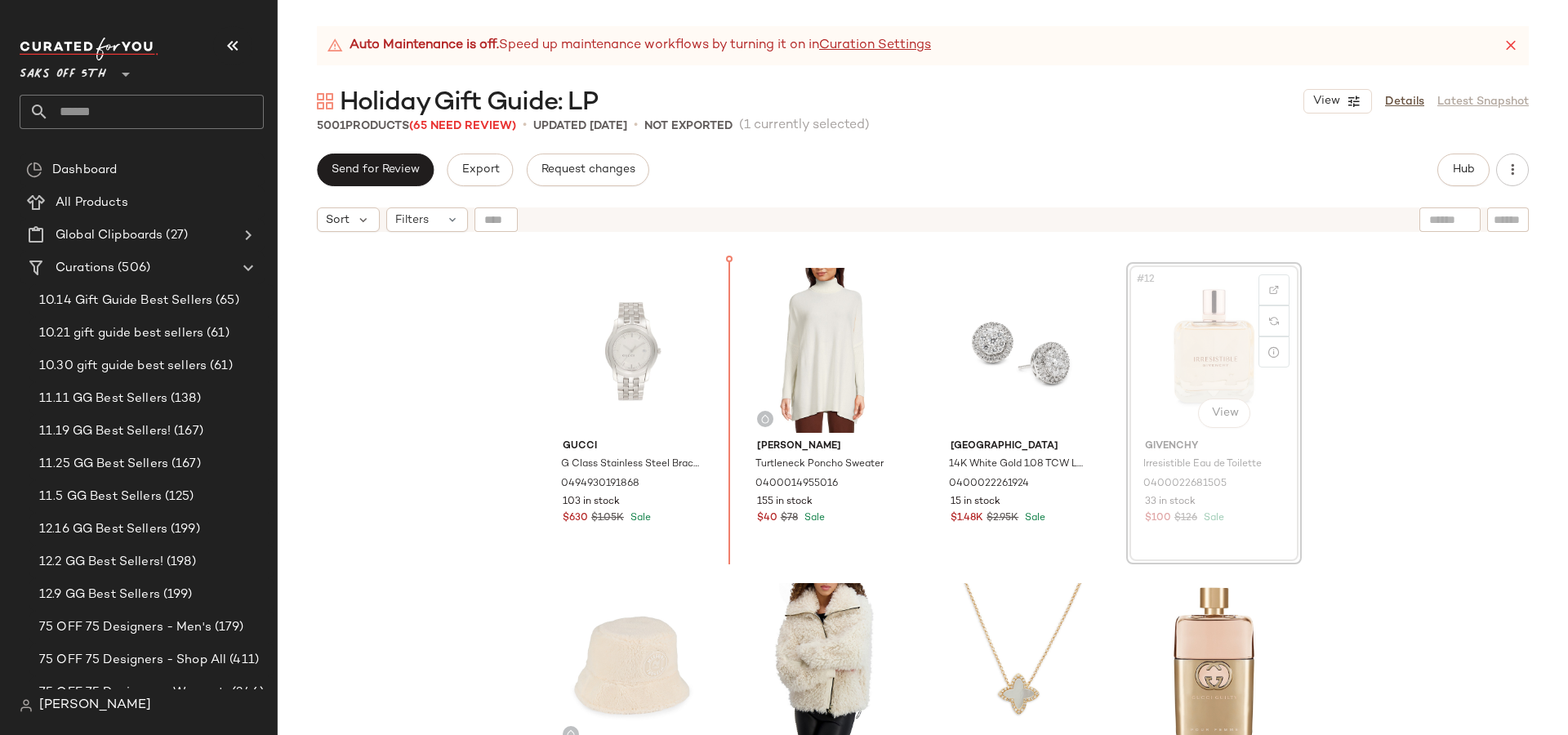
scroll to position [622, 0]
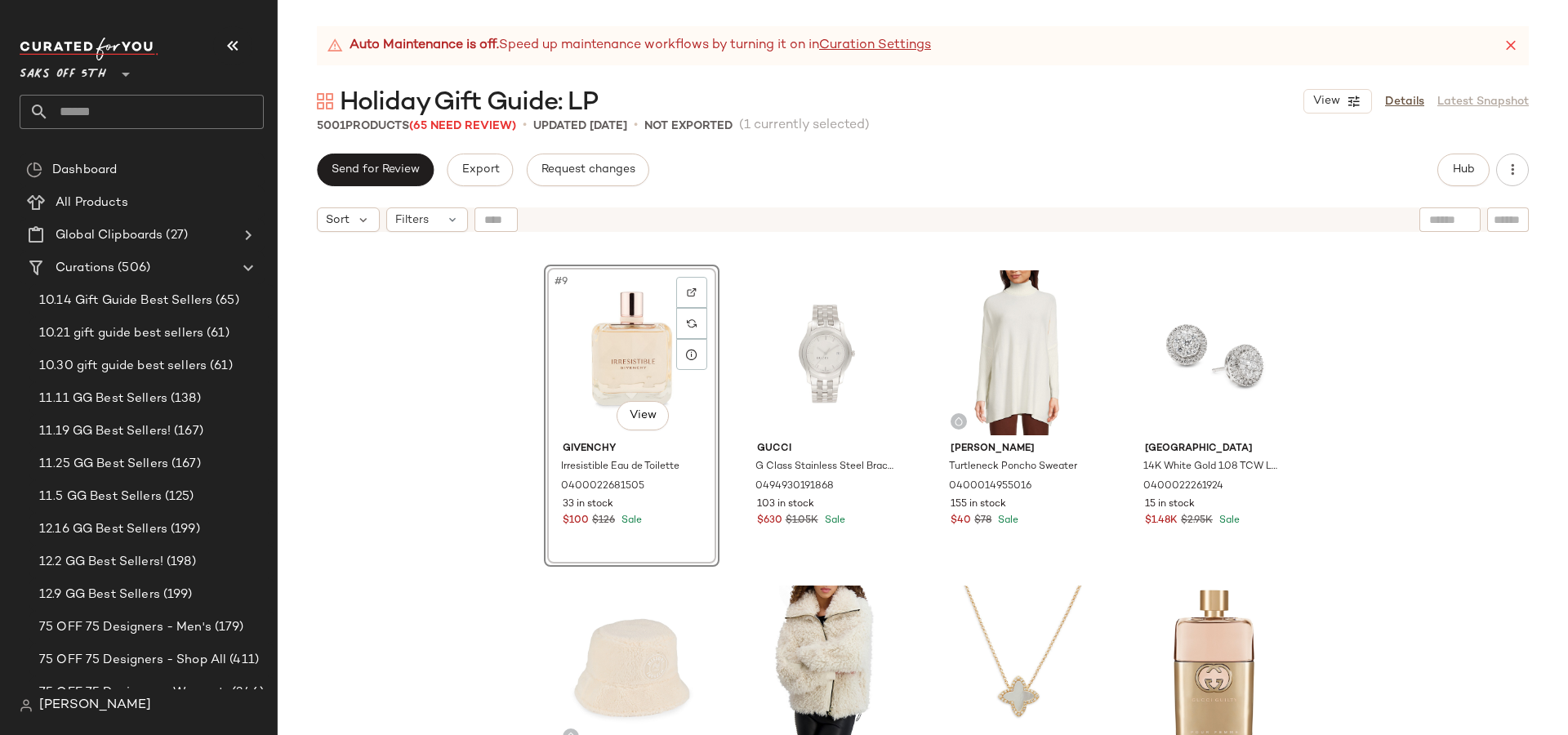
click at [1454, 452] on div "#9 View Givenchy Irresistible Eau de Toilette 0400022681505 33 in stock $100 $1…" at bounding box center [923, 508] width 1290 height 535
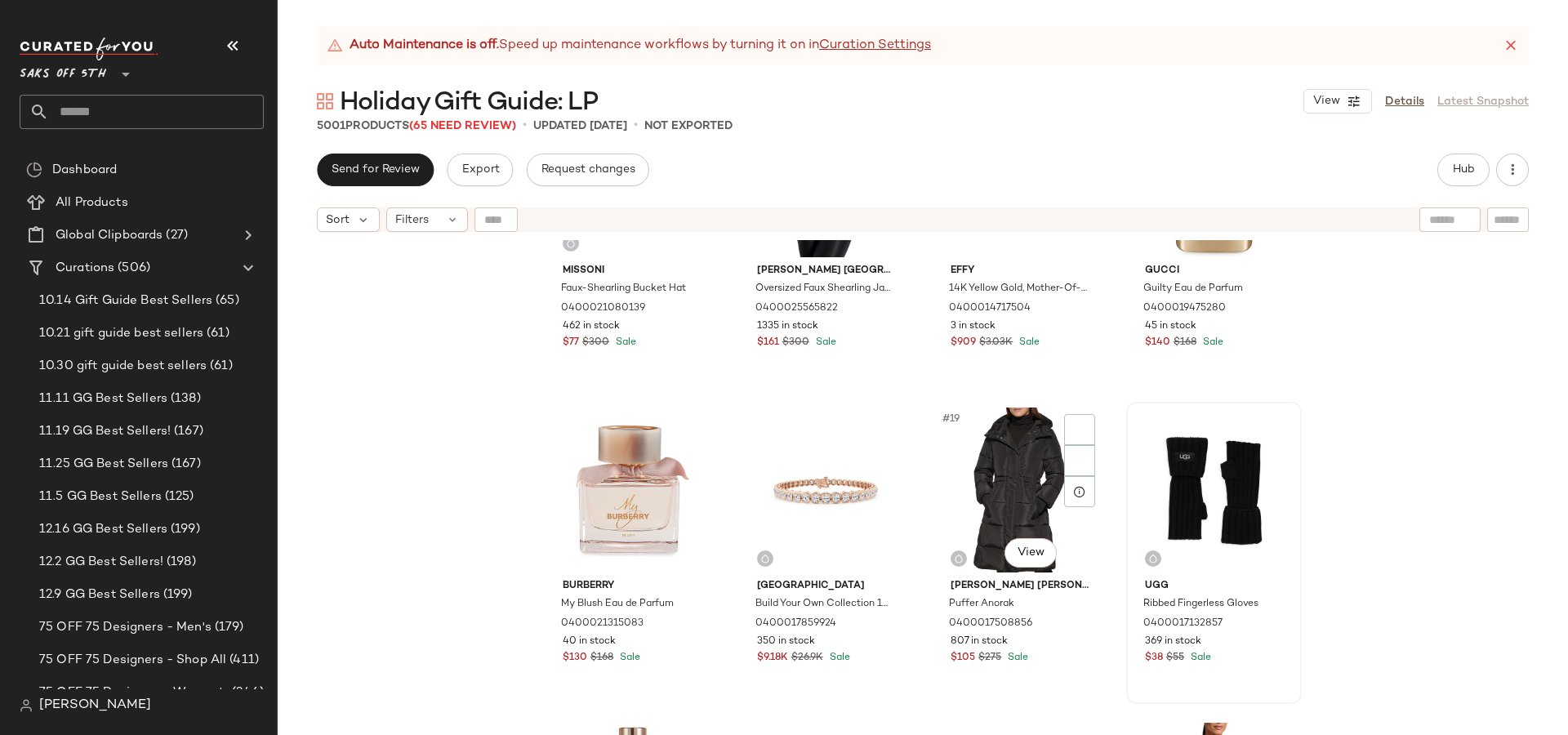
scroll to position [1115, 0]
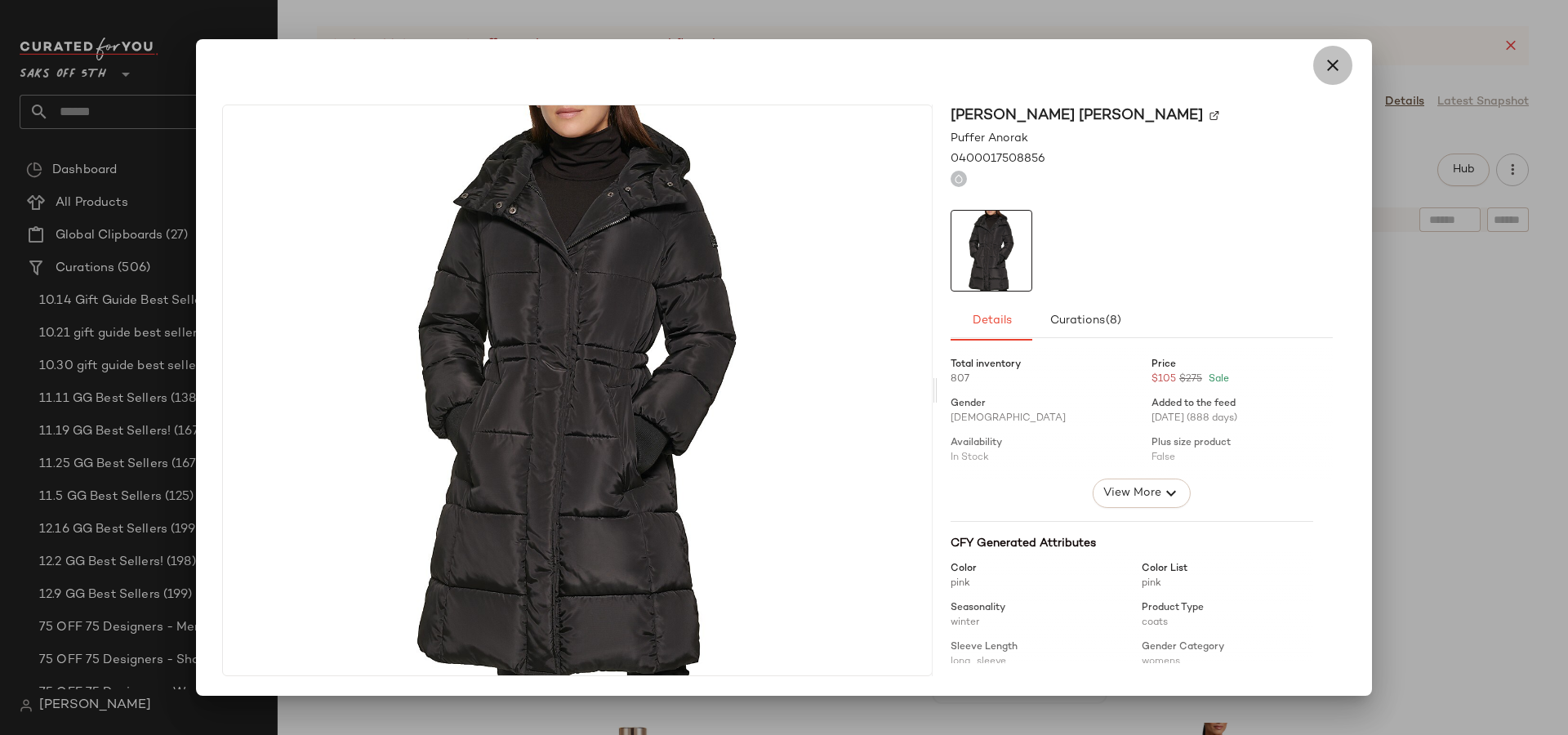
click at [1344, 51] on button "button" at bounding box center [1334, 65] width 40 height 40
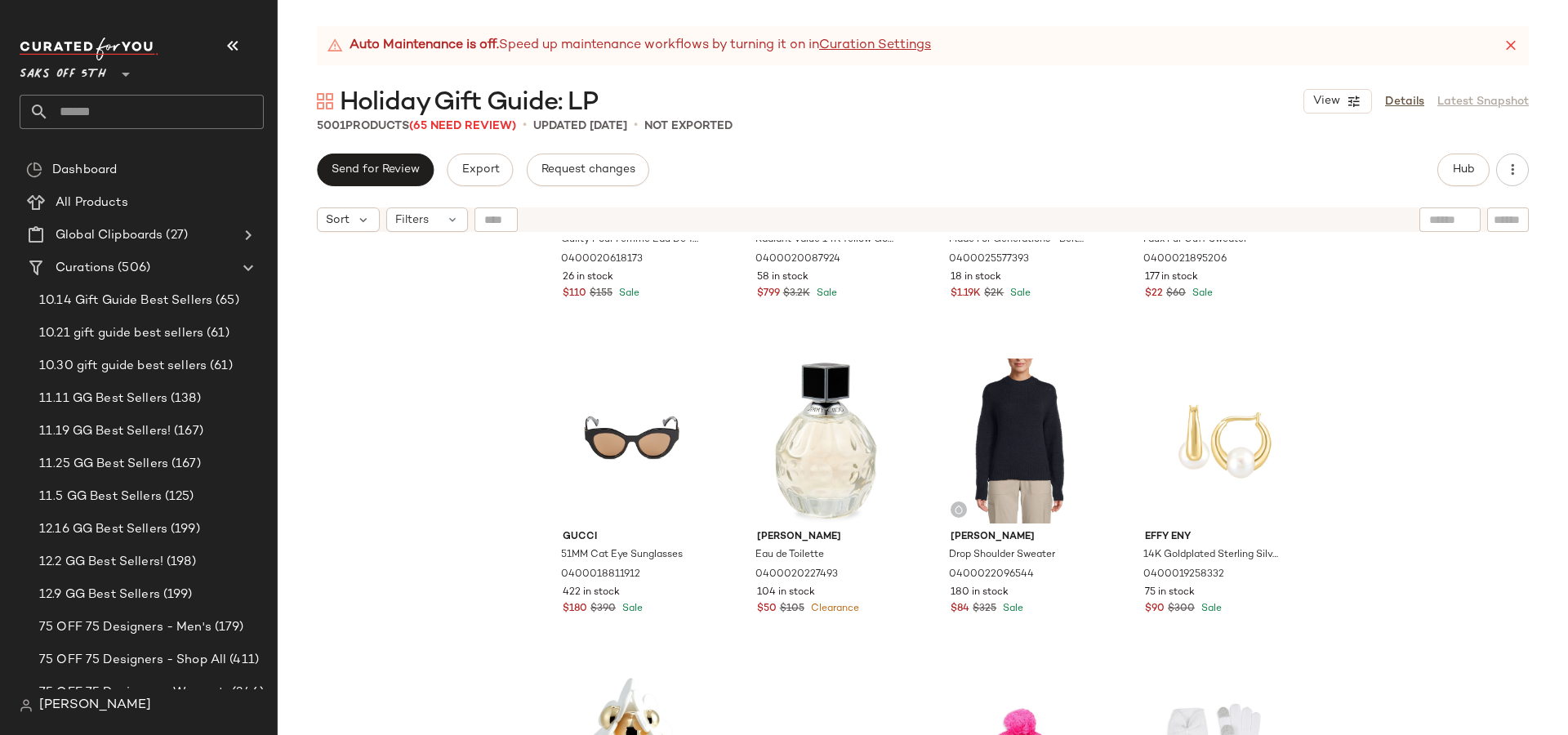
scroll to position [1837, 0]
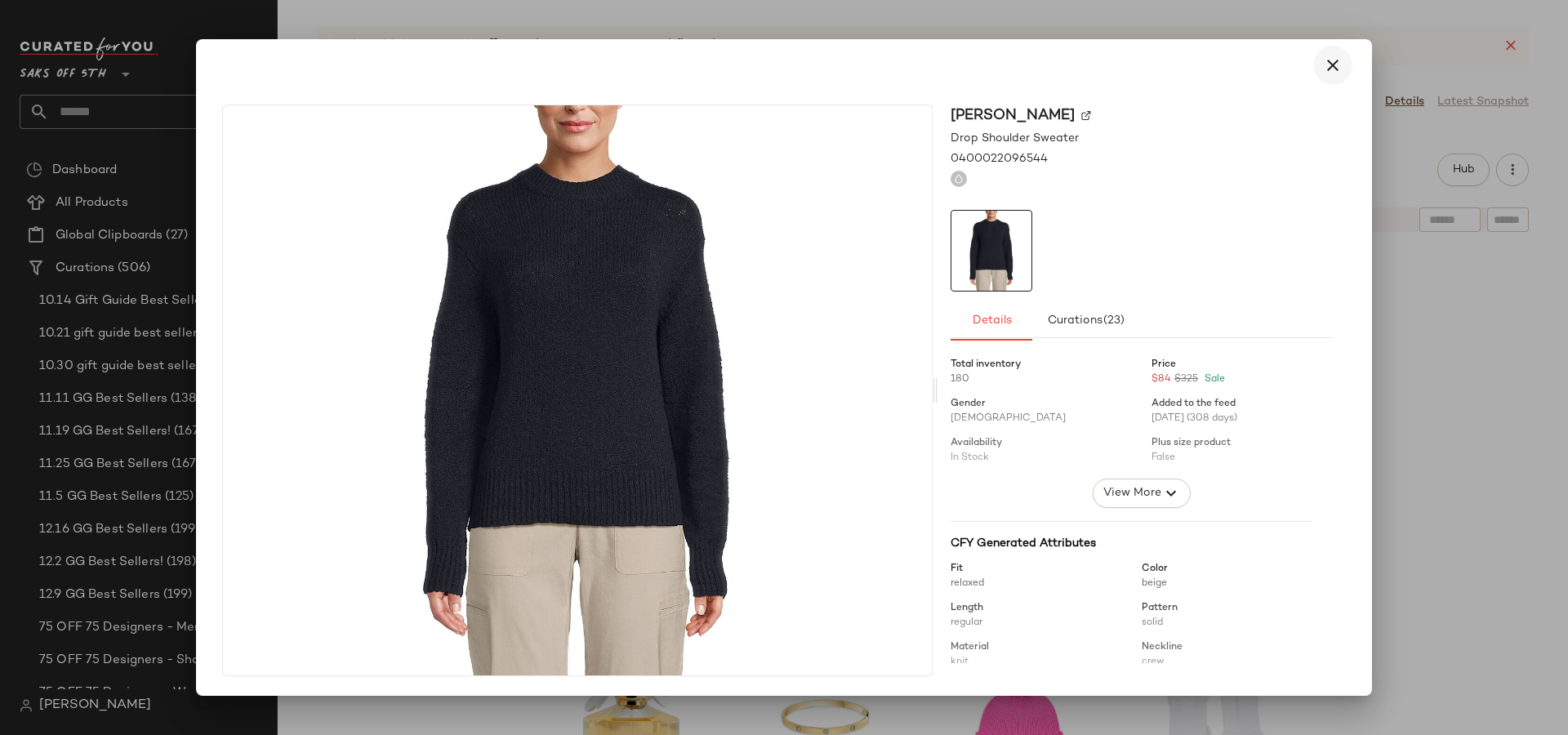
click at [1332, 60] on icon "button" at bounding box center [1333, 65] width 20 height 20
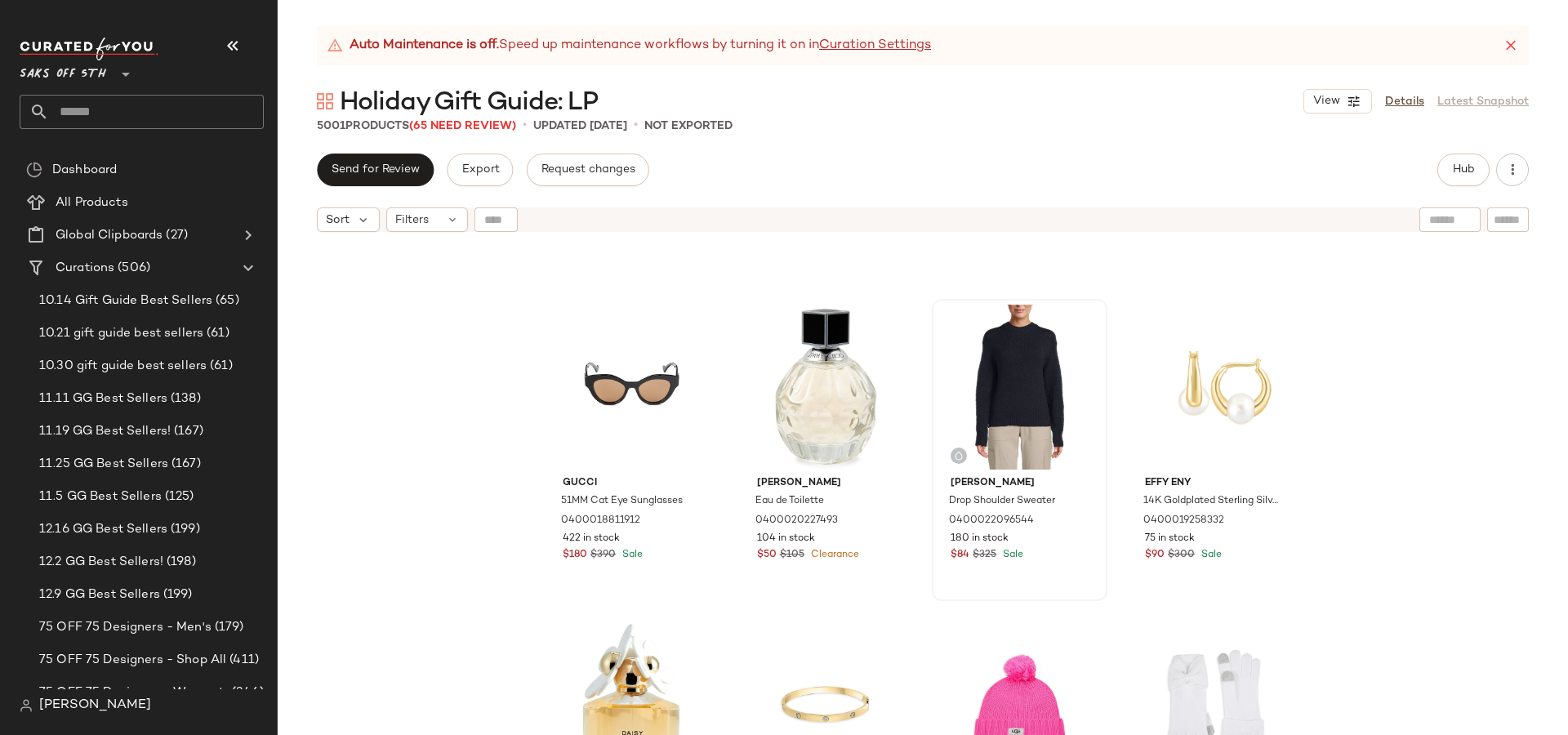
scroll to position [2156, 0]
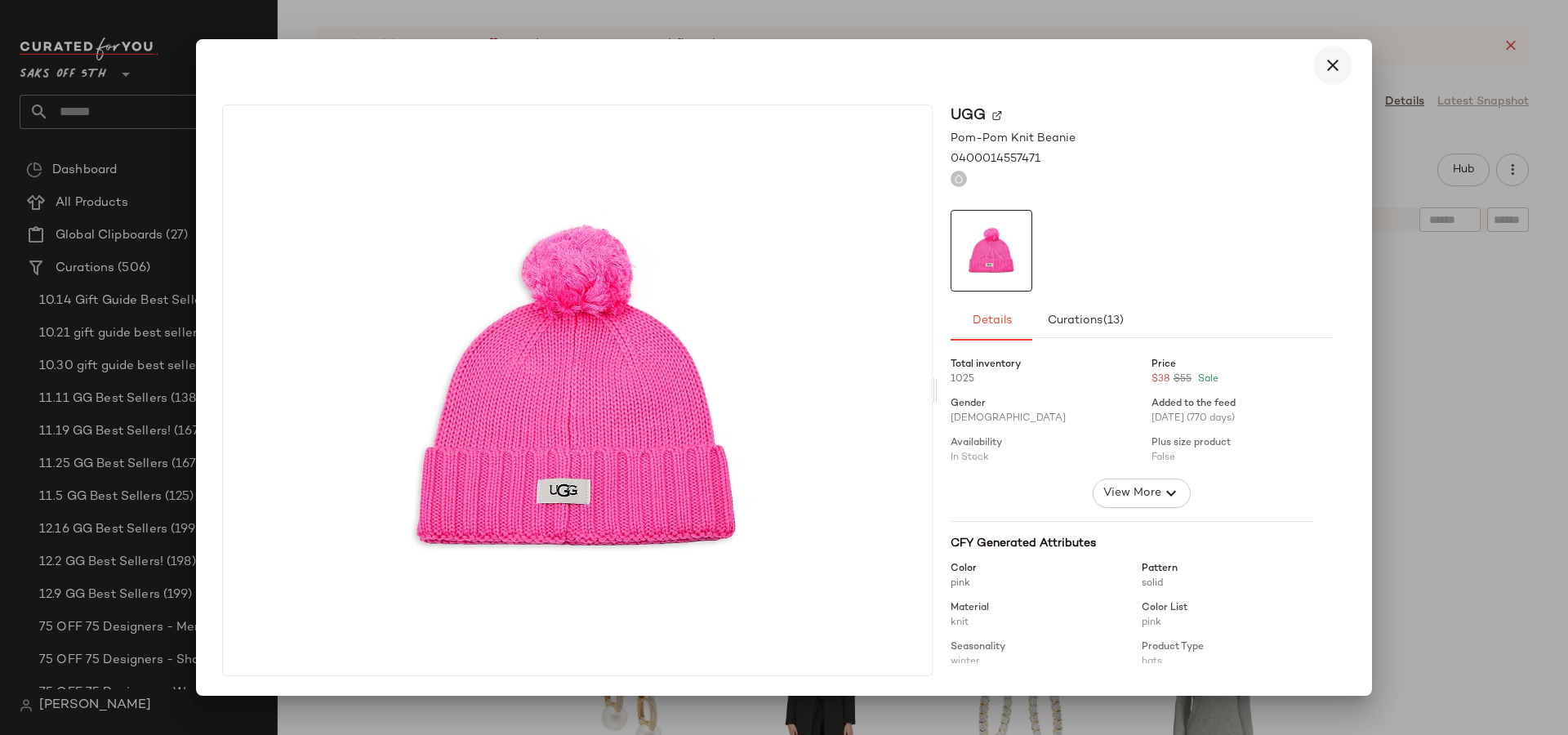
click at [1346, 63] on button "button" at bounding box center [1334, 65] width 40 height 40
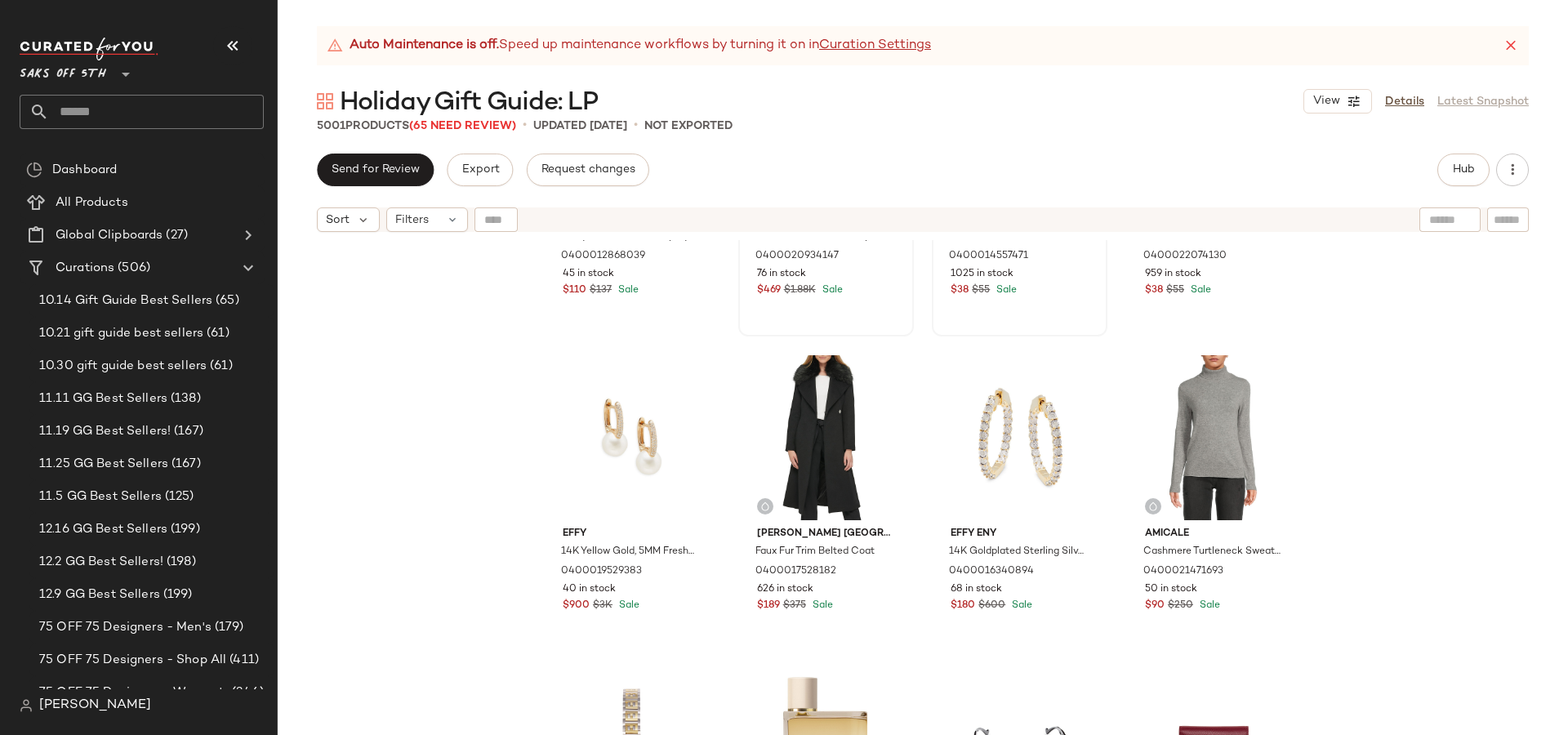
scroll to position [2431, 0]
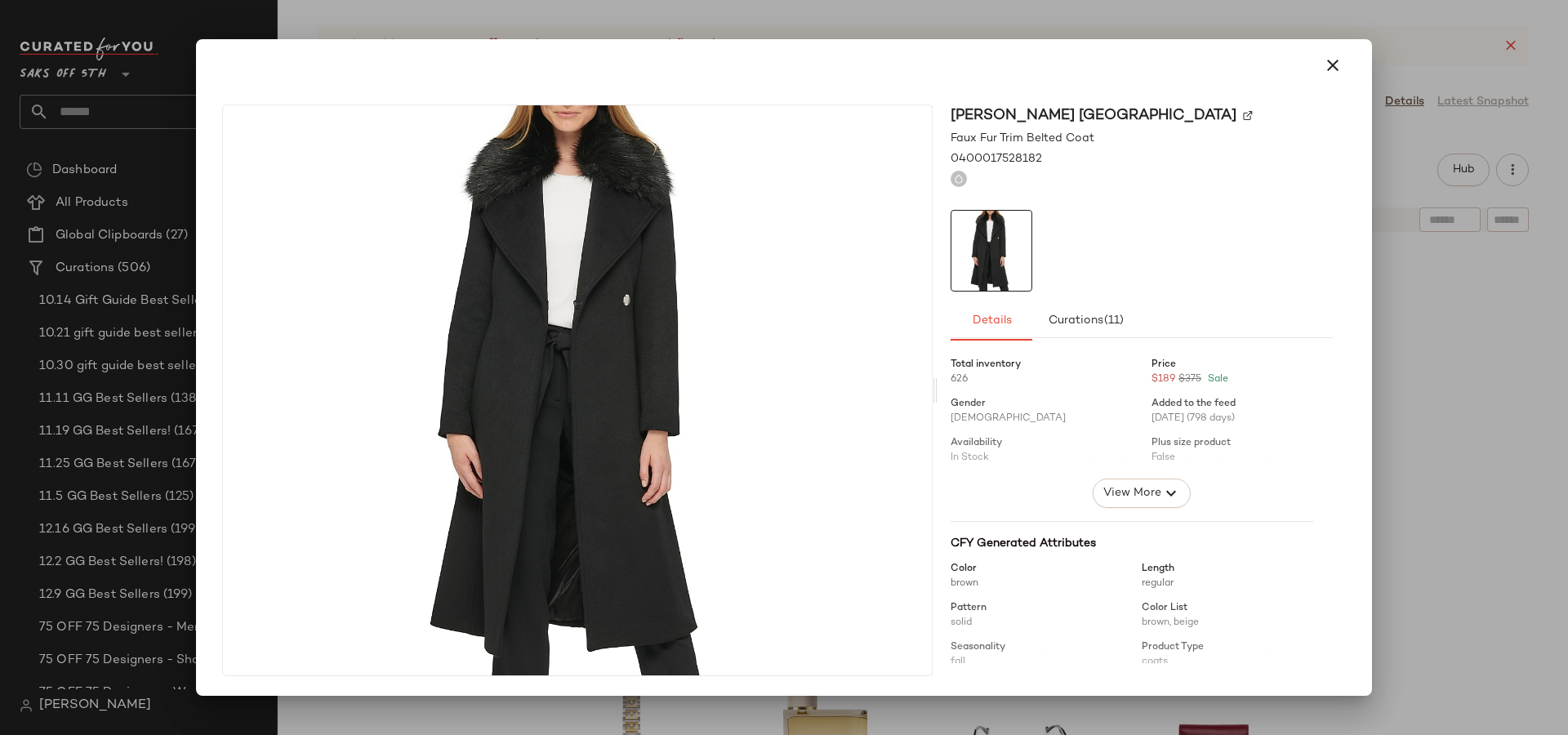
click at [1356, 63] on div at bounding box center [784, 65] width 1163 height 52
click at [1333, 66] on icon "button" at bounding box center [1333, 65] width 20 height 20
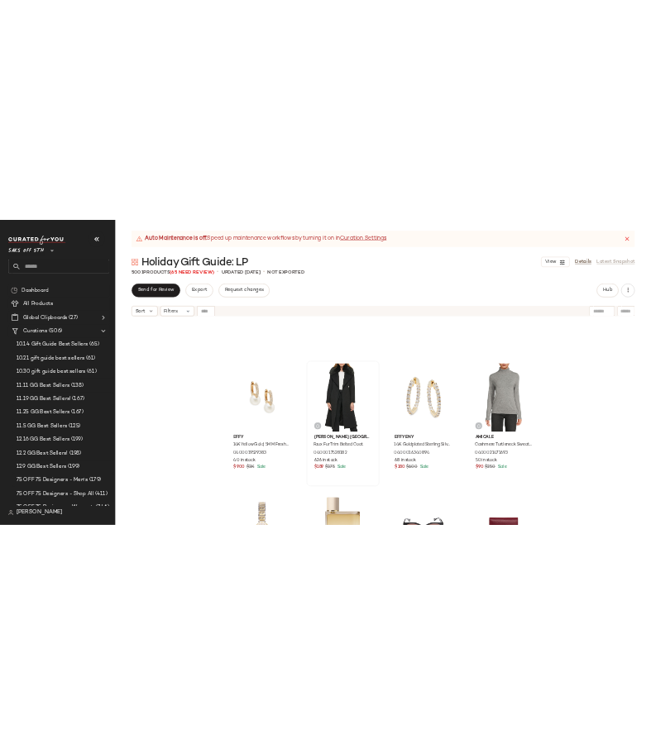
scroll to position [2458, 0]
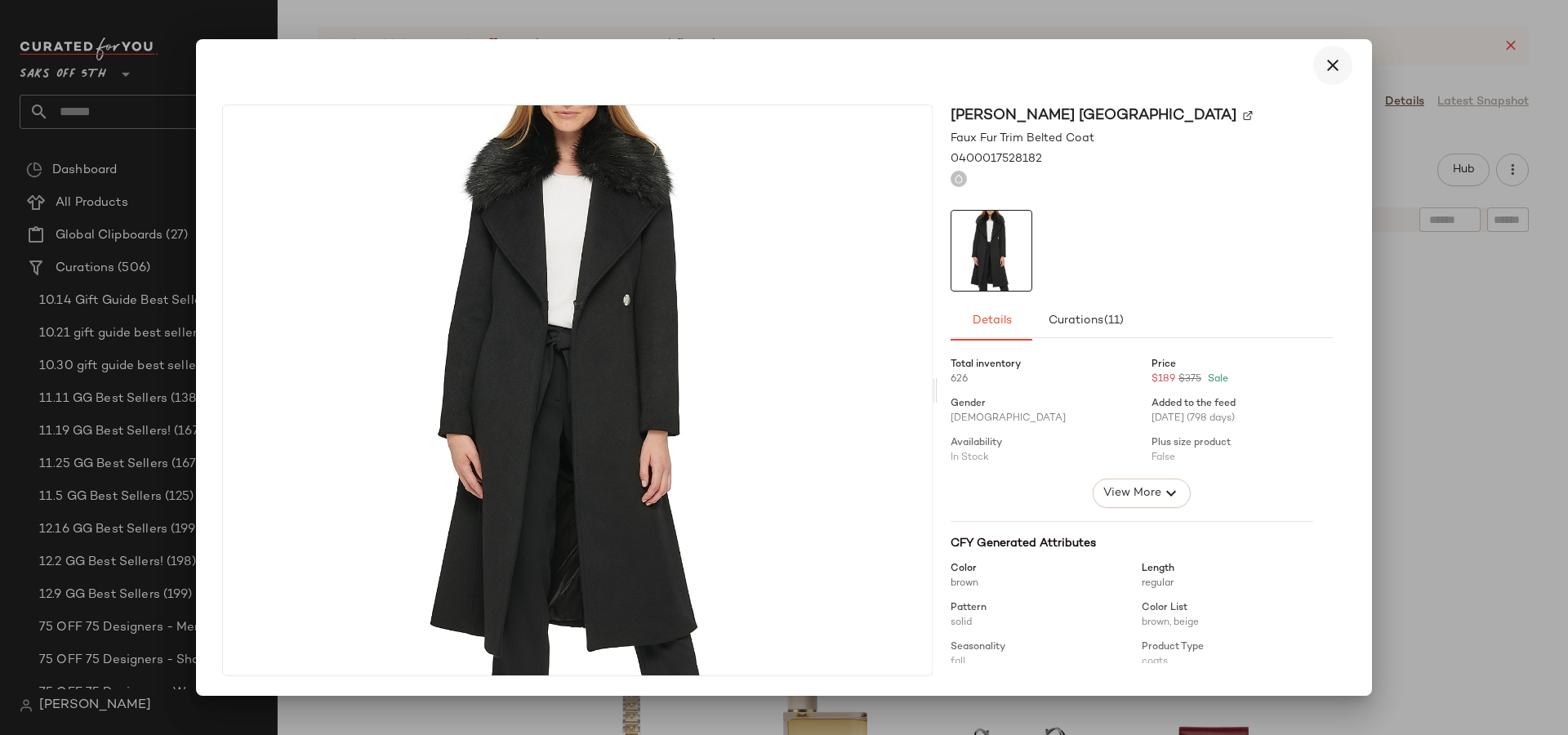
click at [1328, 64] on icon "button" at bounding box center [1333, 65] width 20 height 20
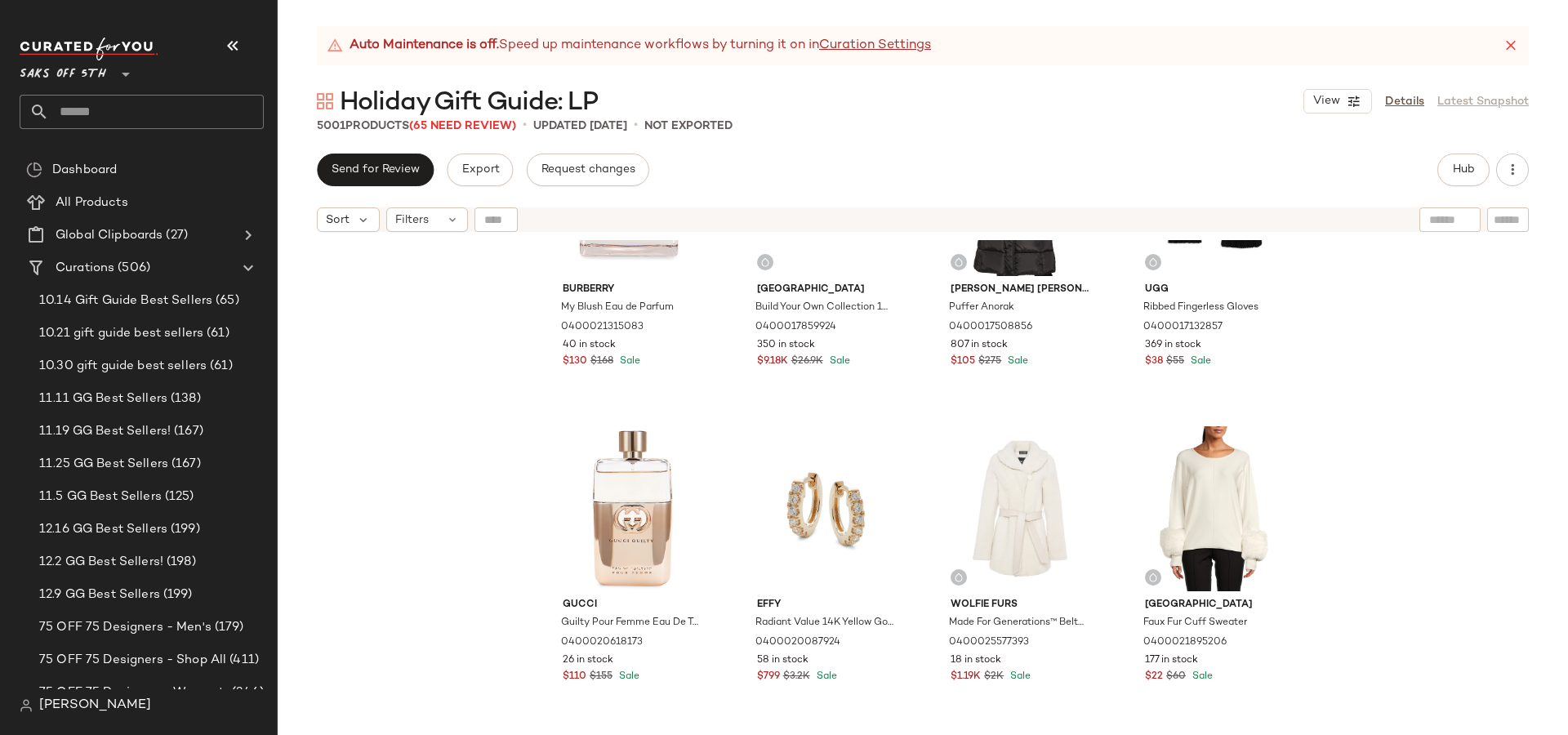
scroll to position [1438, 0]
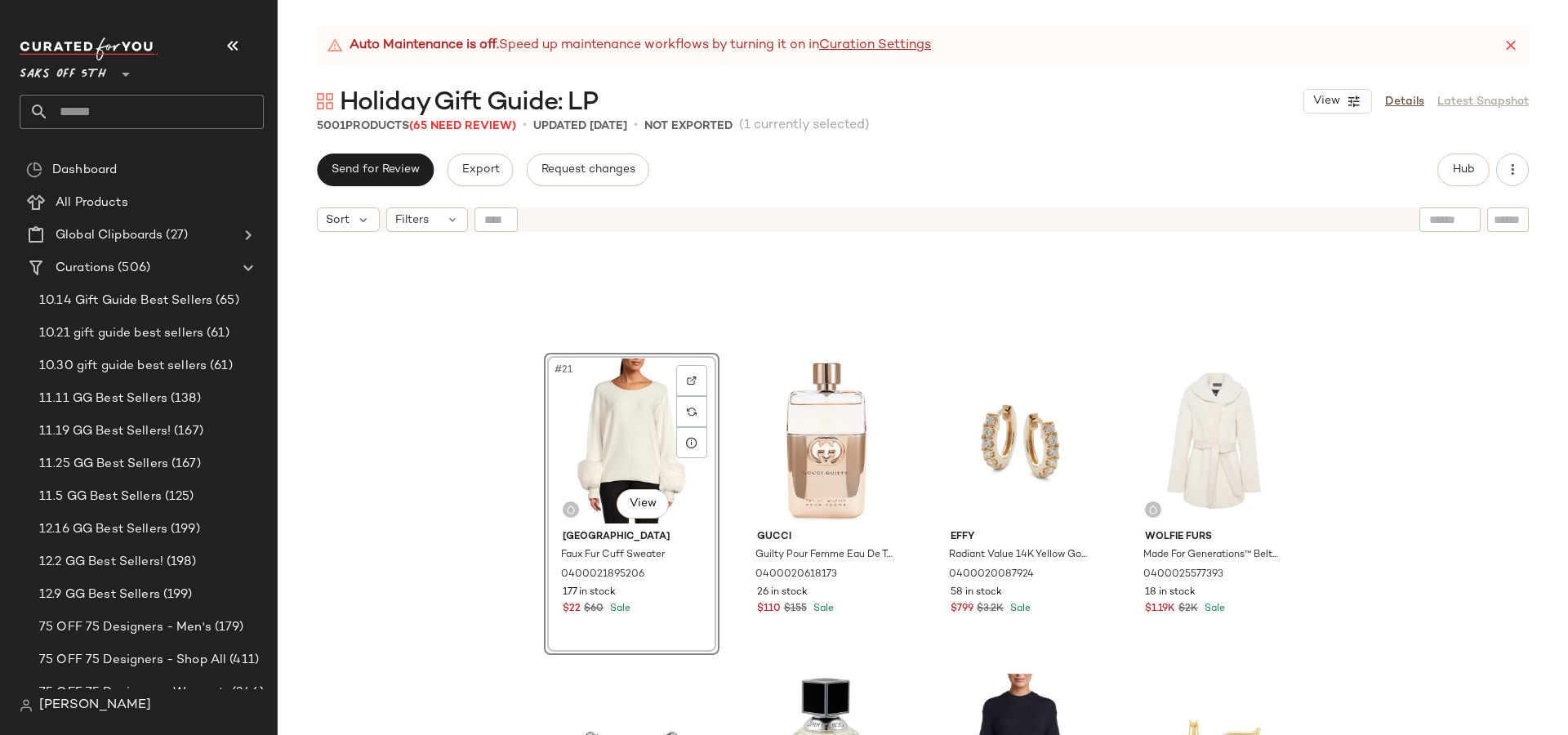
scroll to position [1875, 0]
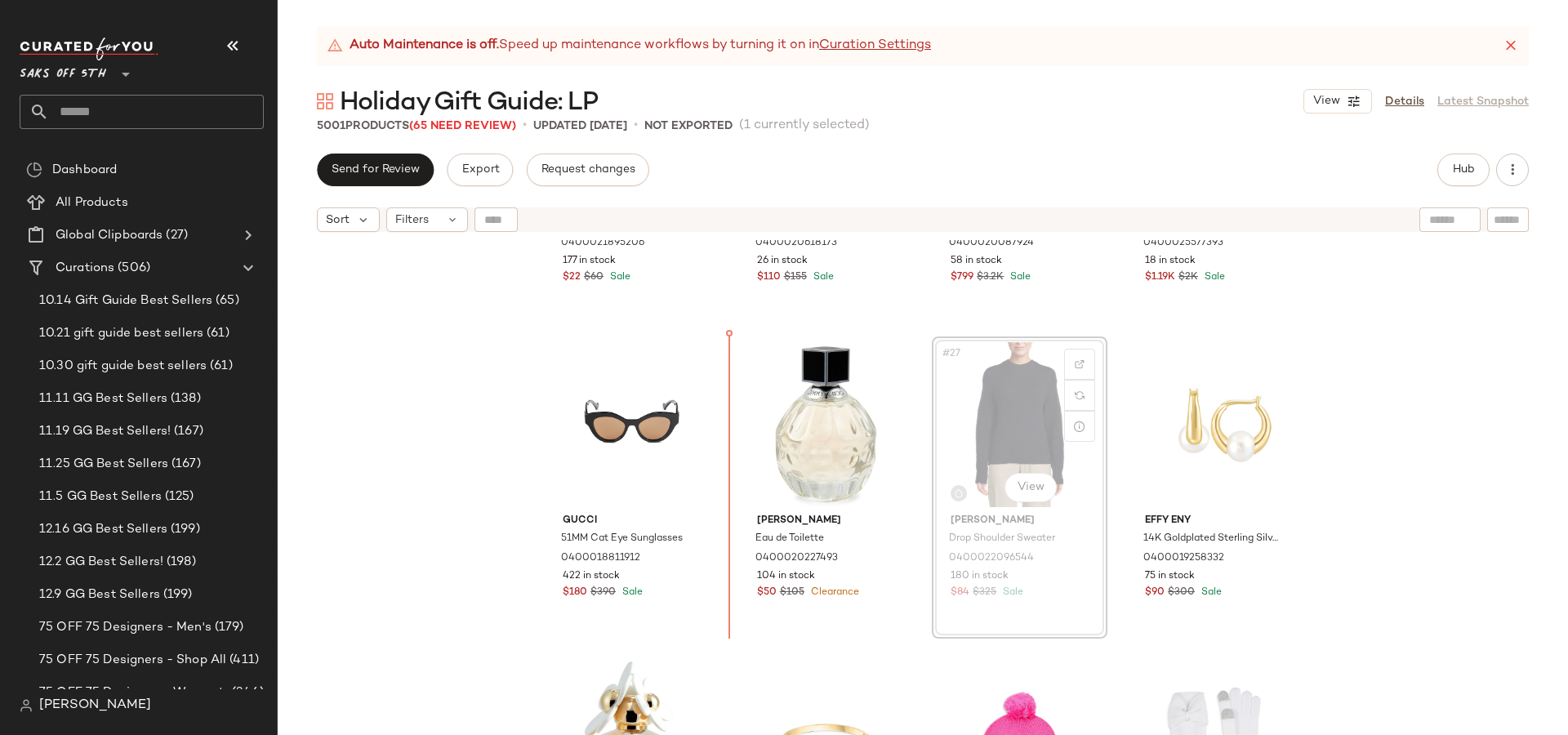
scroll to position [1806, 0]
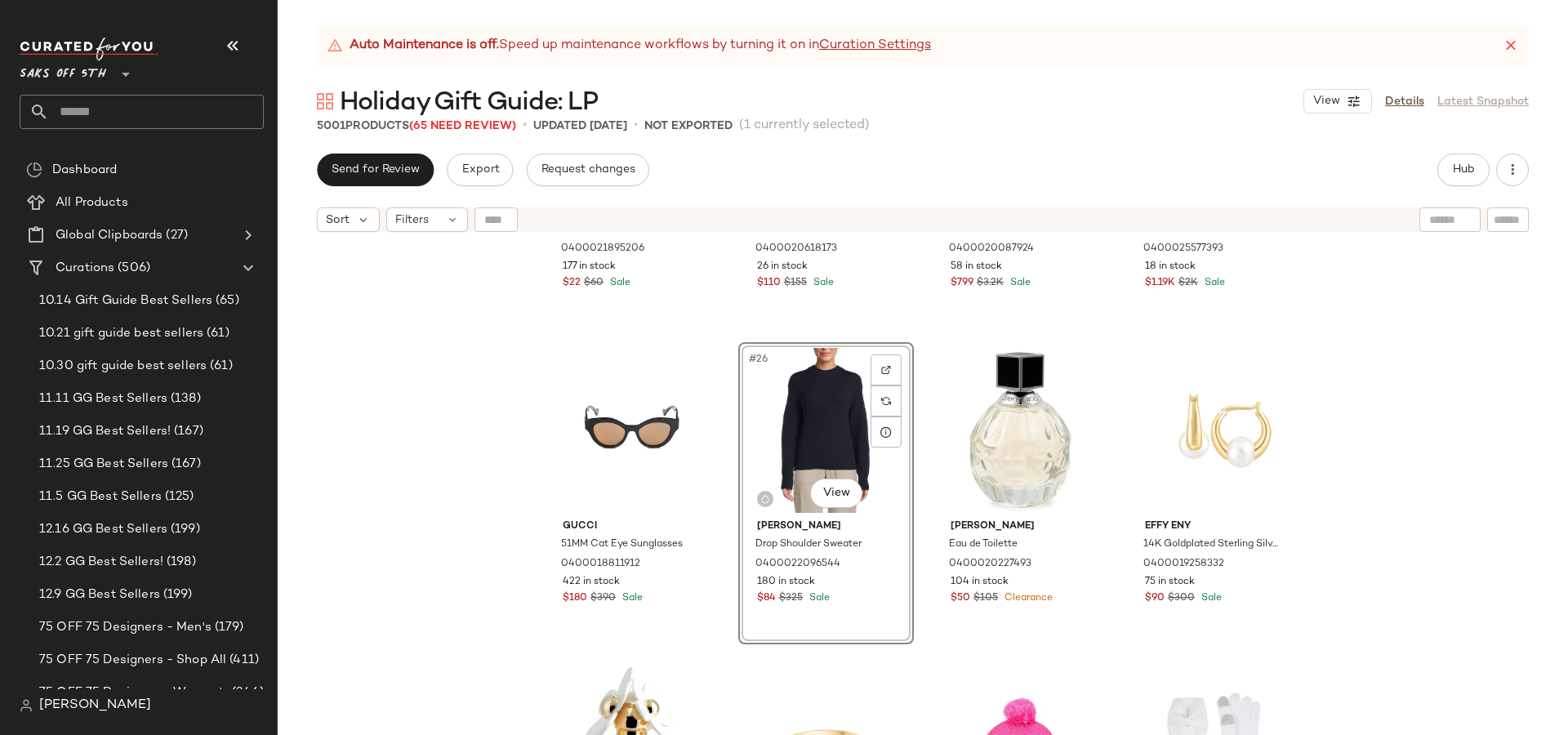
click at [1382, 534] on div "Saks Fifth Avenue Faux Fur Cuff Sweater 0400021895206 177 in stock $22 $60 Sale…" at bounding box center [923, 508] width 1290 height 535
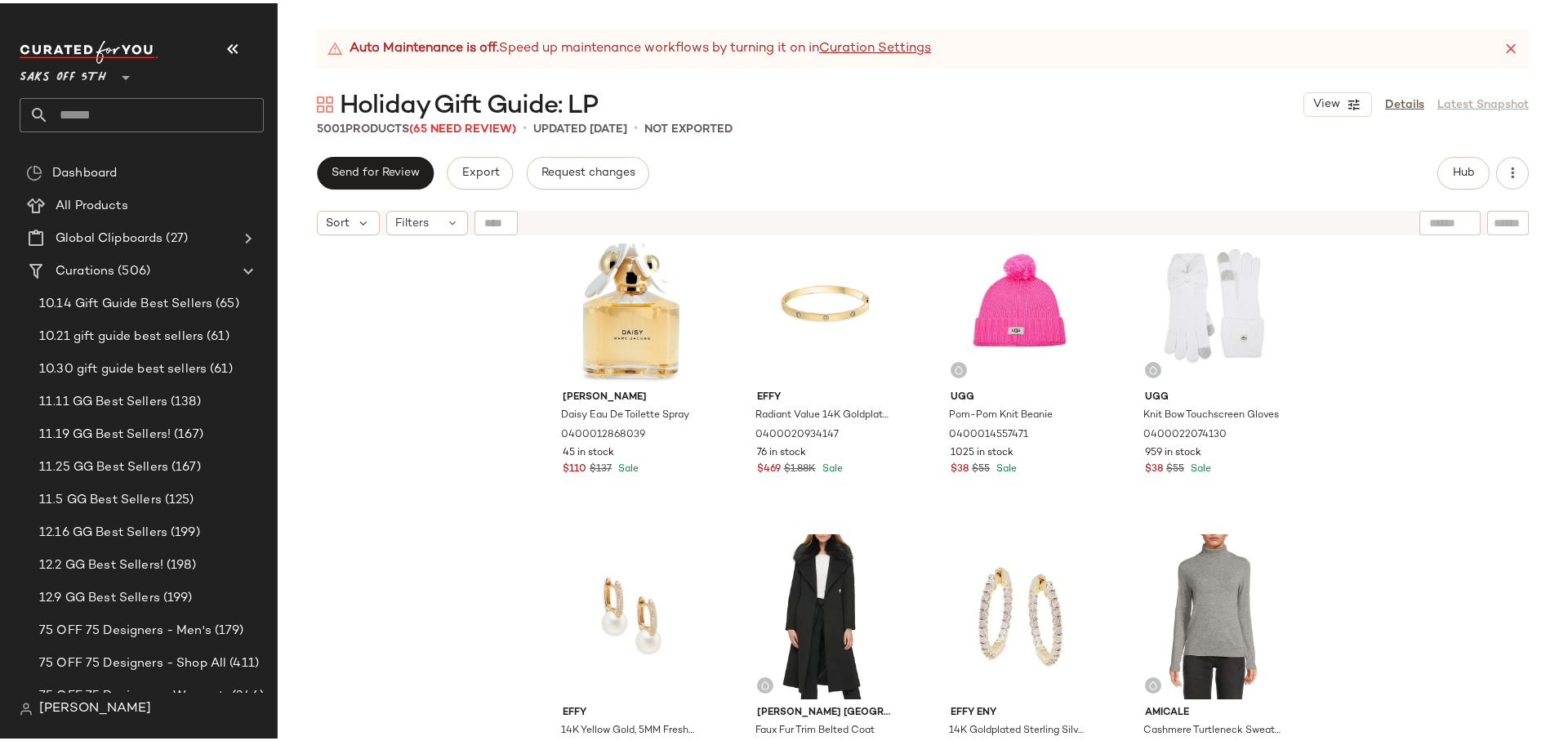
scroll to position [2440, 0]
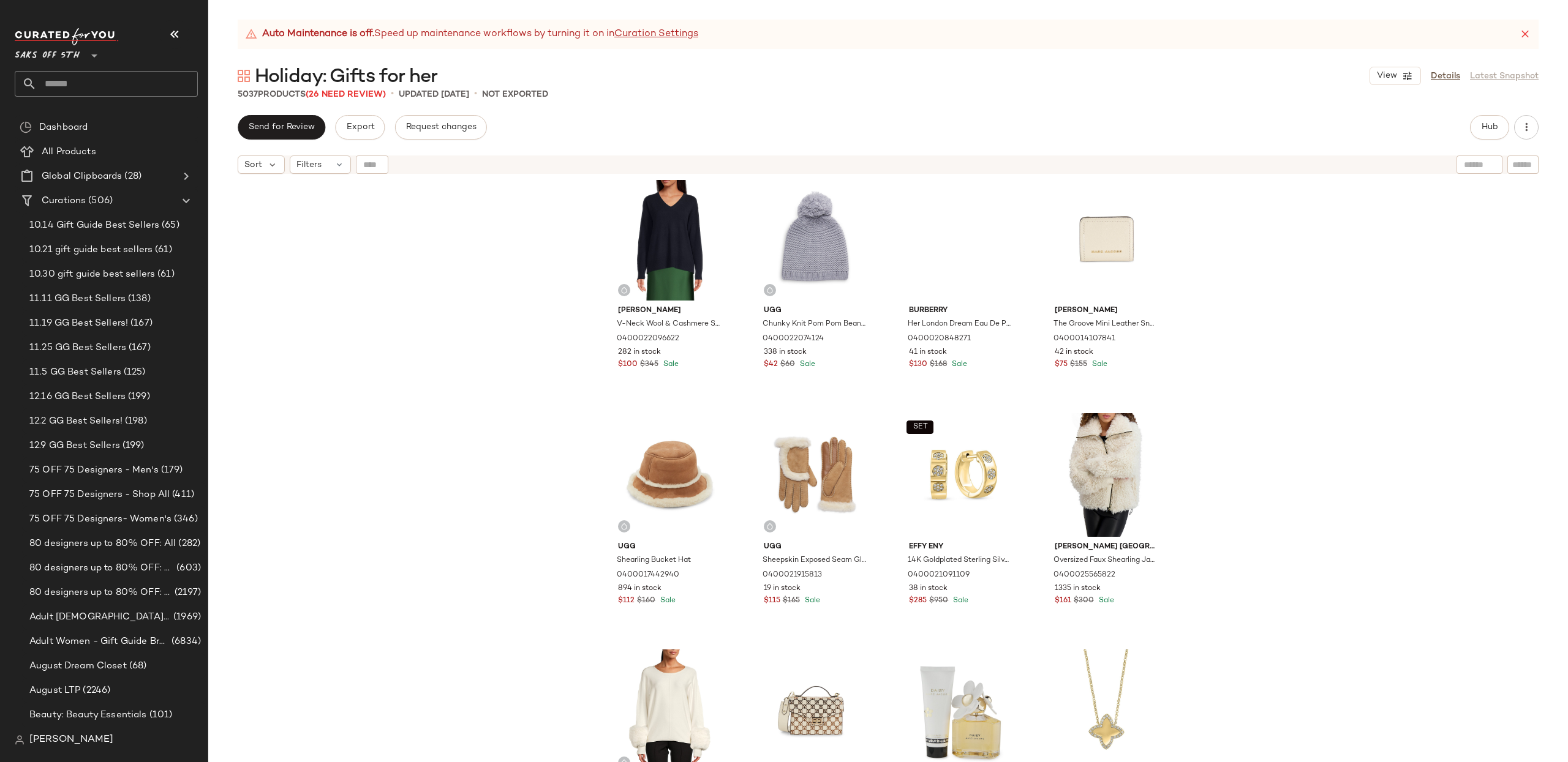
scroll to position [10, 0]
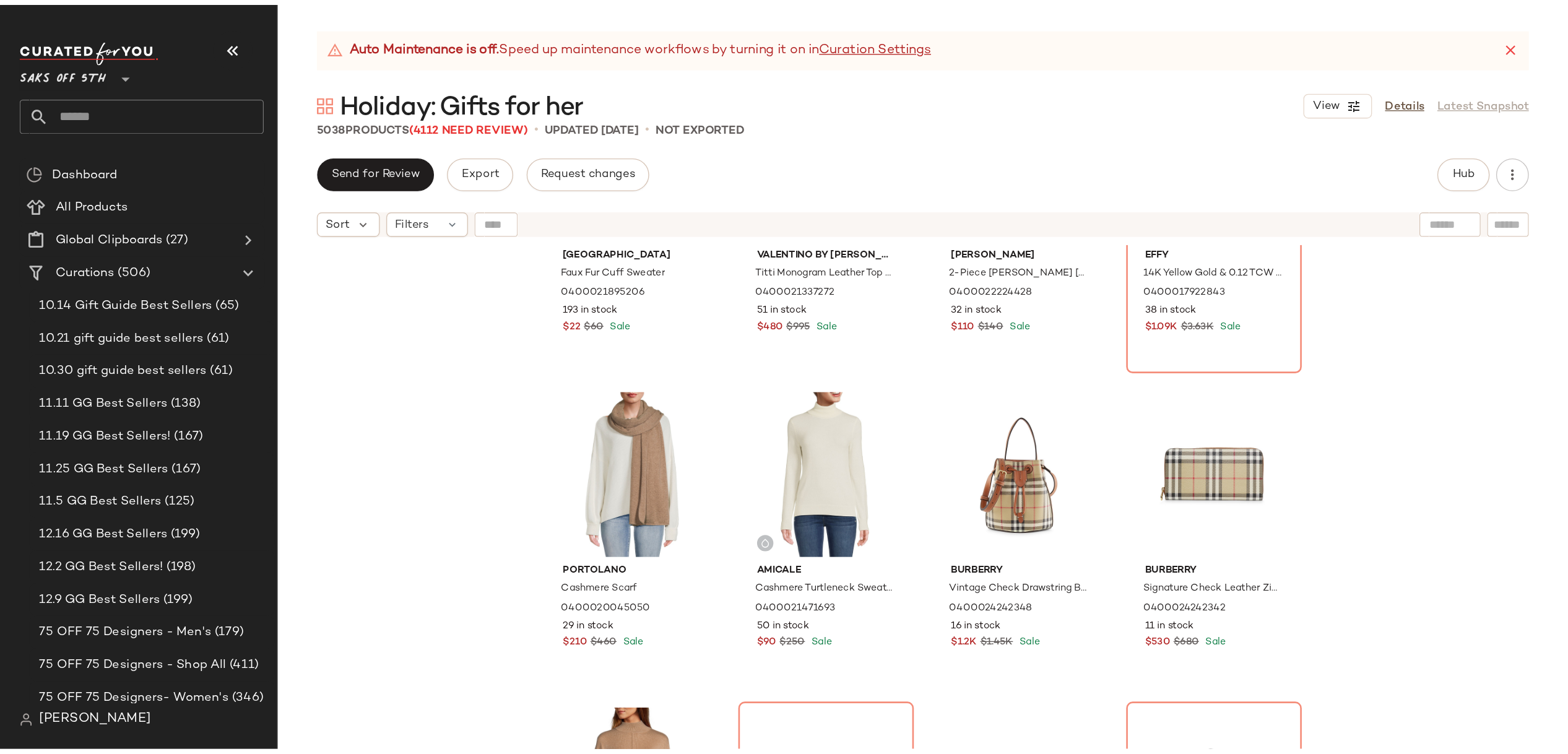
scroll to position [622, 0]
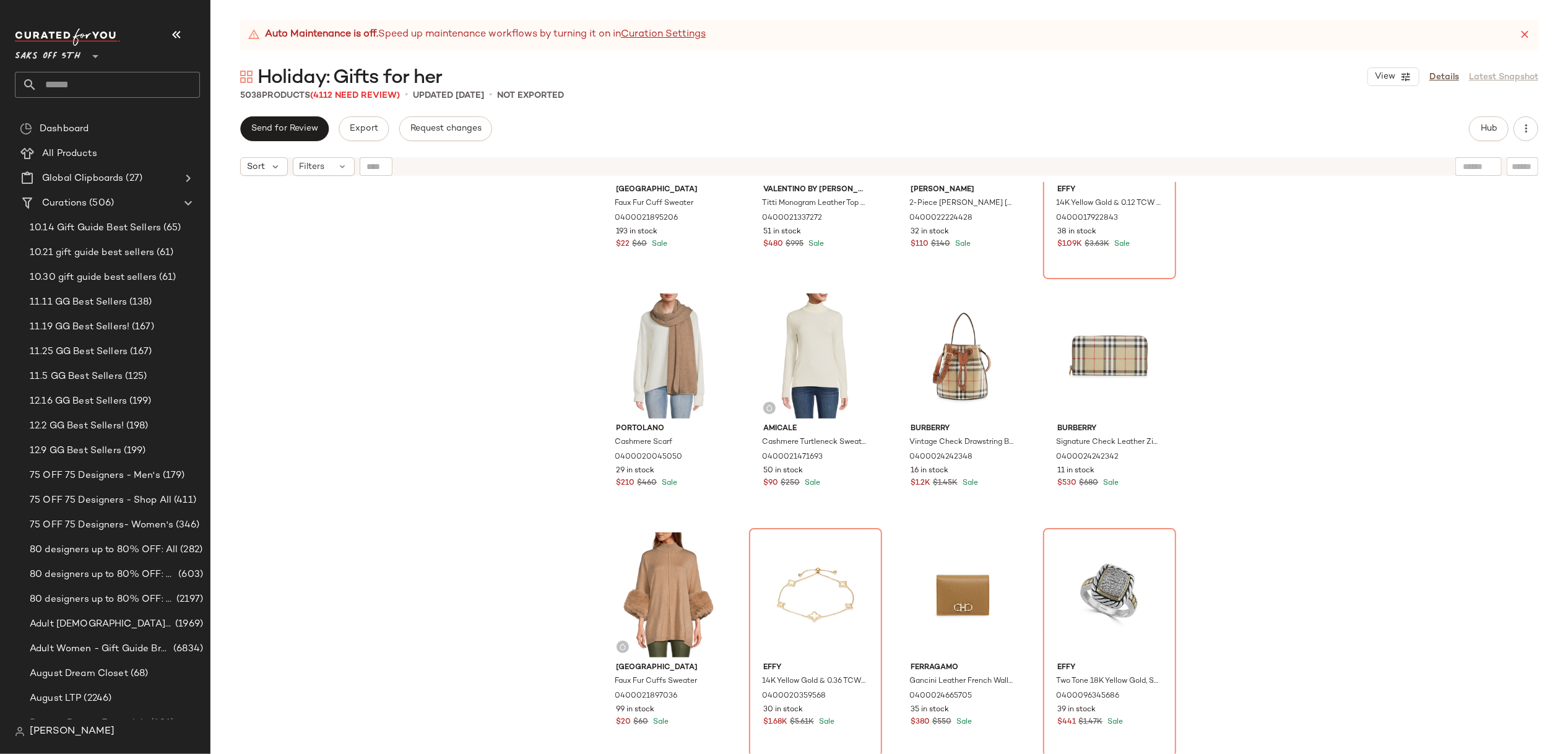
scroll to position [622, 0]
